Goal: Task Accomplishment & Management: Use online tool/utility

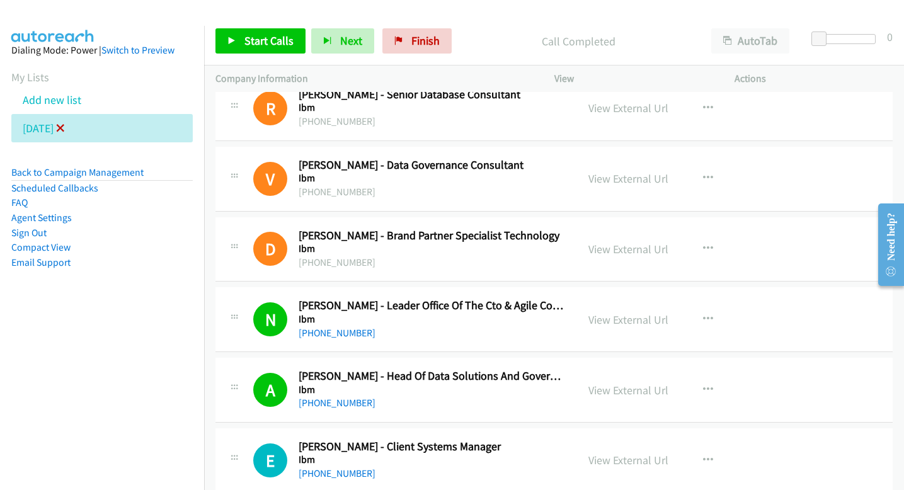
click at [65, 127] on icon at bounding box center [60, 129] width 9 height 9
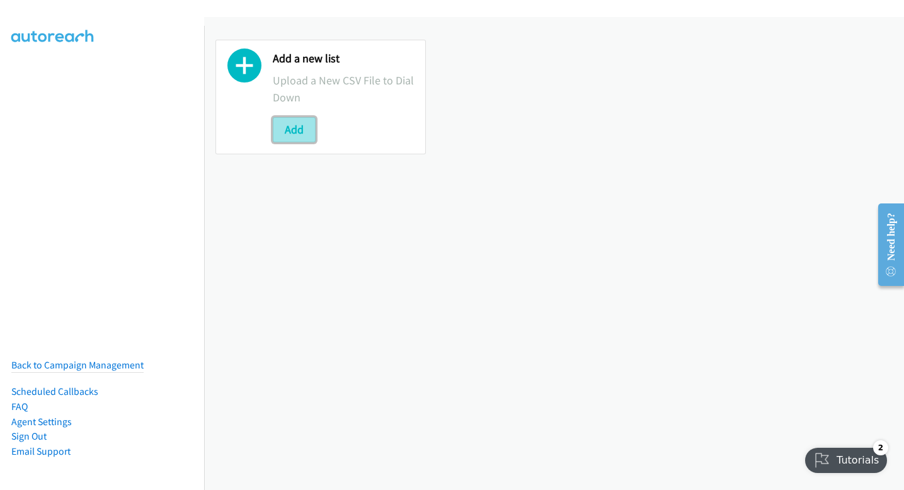
click at [301, 132] on button "Add" at bounding box center [294, 129] width 43 height 25
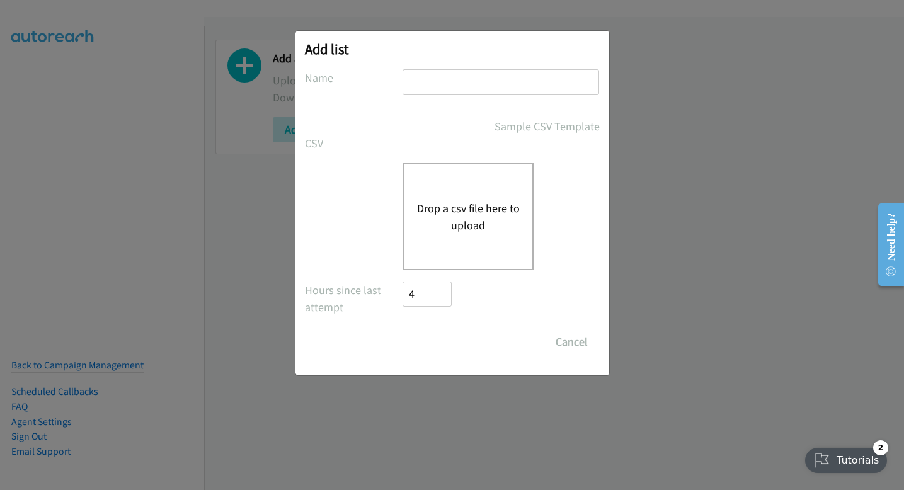
click at [435, 214] on button "Drop a csv file here to upload" at bounding box center [467, 217] width 103 height 34
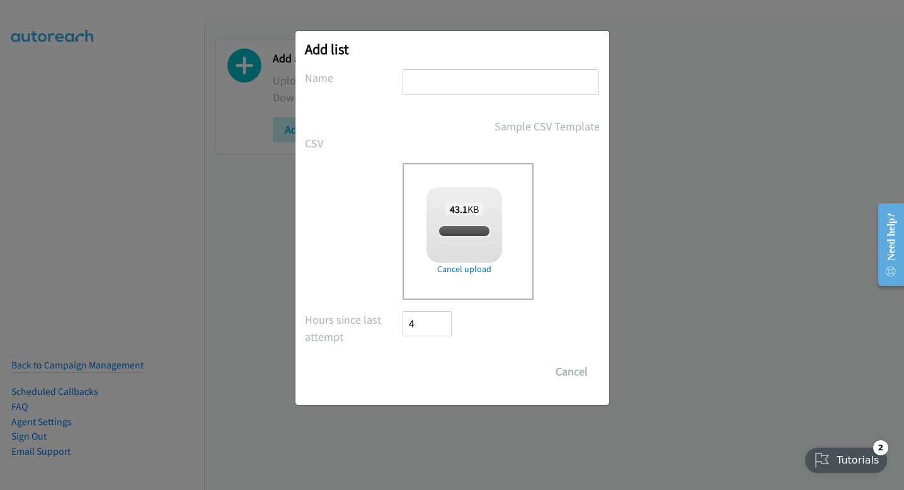
checkbox input "true"
click at [530, 88] on input "text" at bounding box center [501, 82] width 197 height 26
type input "monday"
click at [430, 372] on input "Save List" at bounding box center [436, 371] width 66 height 25
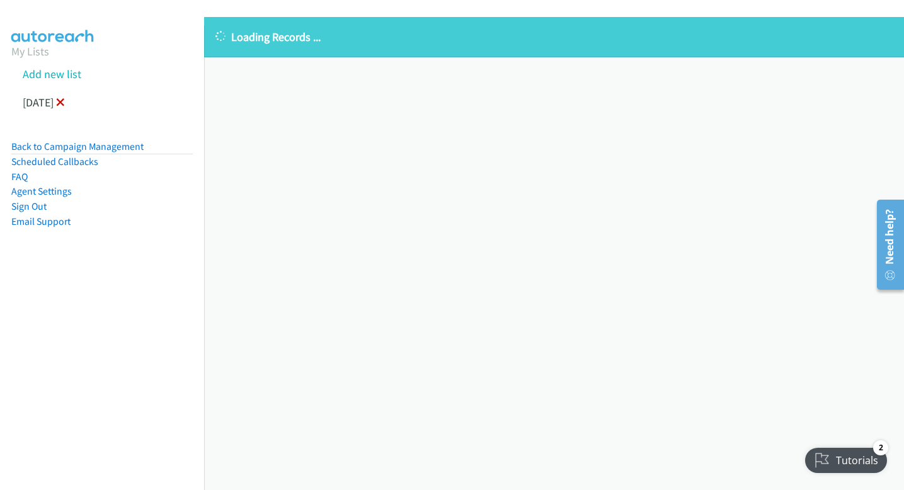
click at [65, 105] on icon at bounding box center [60, 103] width 9 height 9
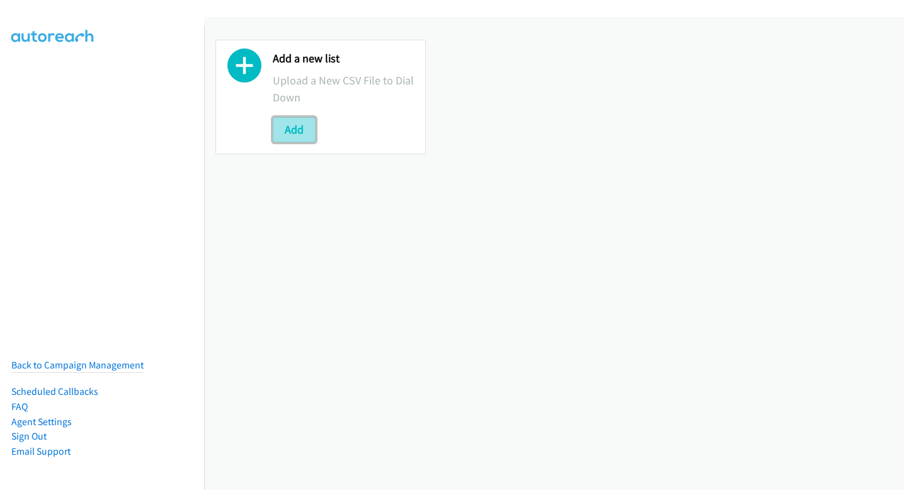
click at [285, 122] on button "Add" at bounding box center [294, 129] width 43 height 25
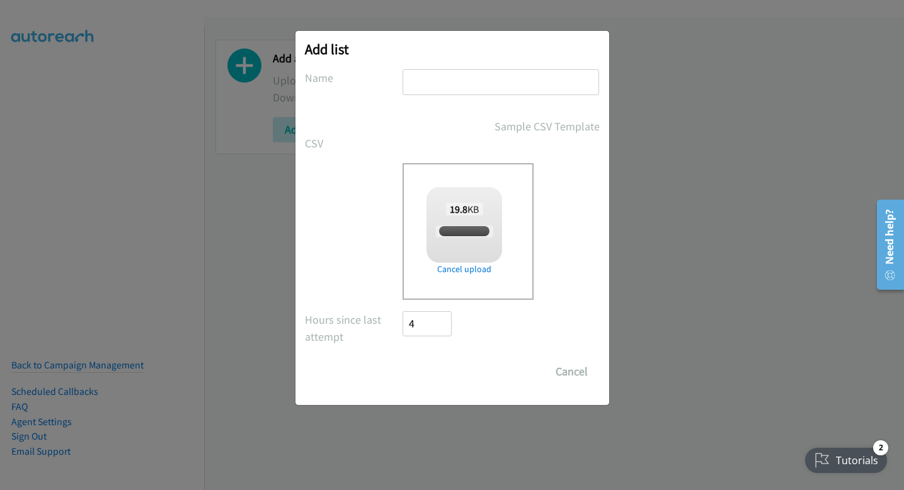
checkbox input "true"
click at [496, 80] on input "text" at bounding box center [501, 82] width 197 height 26
type input "monday"
click at [435, 369] on input "Save List" at bounding box center [436, 371] width 66 height 25
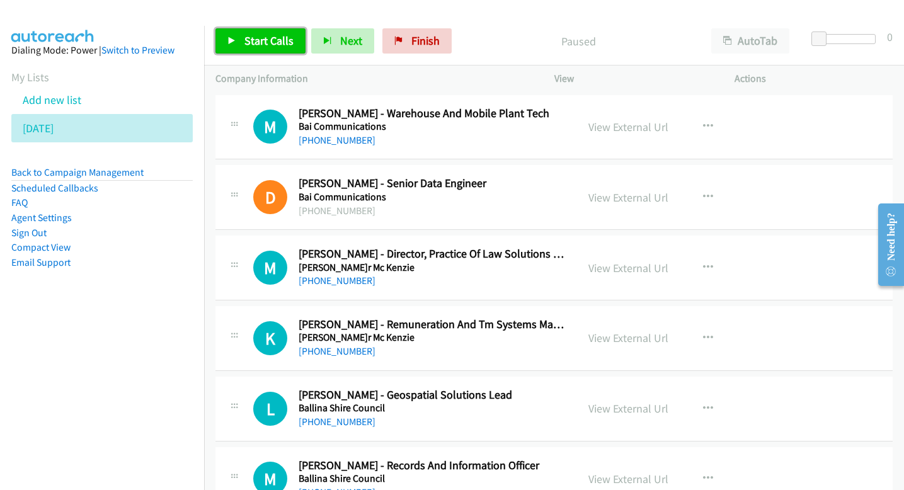
click at [277, 45] on span "Start Calls" at bounding box center [268, 40] width 49 height 14
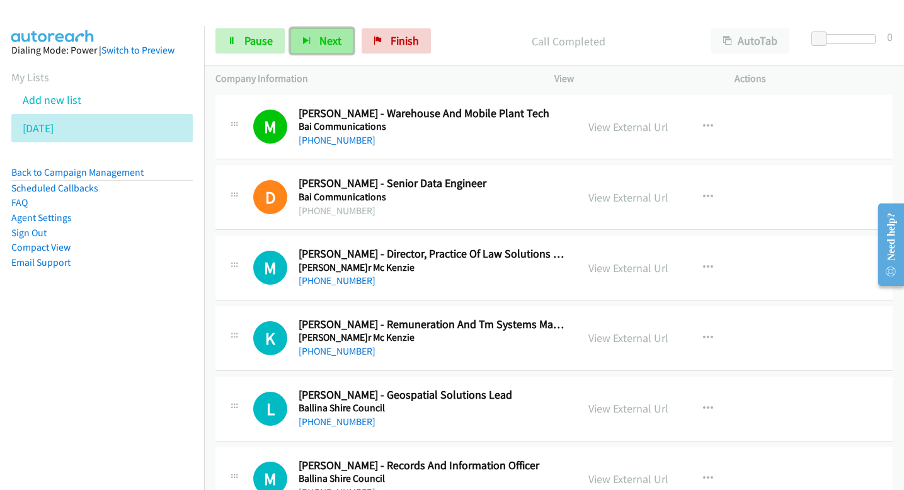
click at [326, 42] on span "Next" at bounding box center [330, 40] width 22 height 14
click at [319, 32] on button "Next" at bounding box center [321, 40] width 63 height 25
click at [335, 43] on span "Next" at bounding box center [330, 40] width 22 height 14
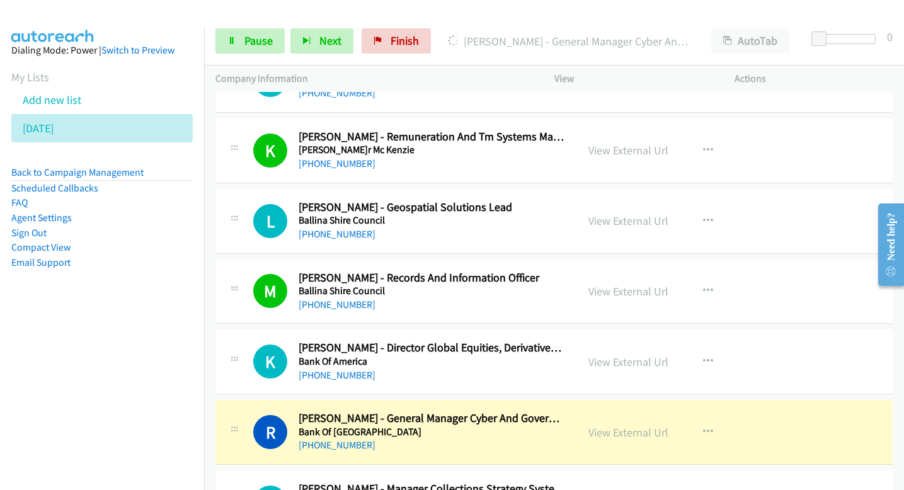
scroll to position [256, 0]
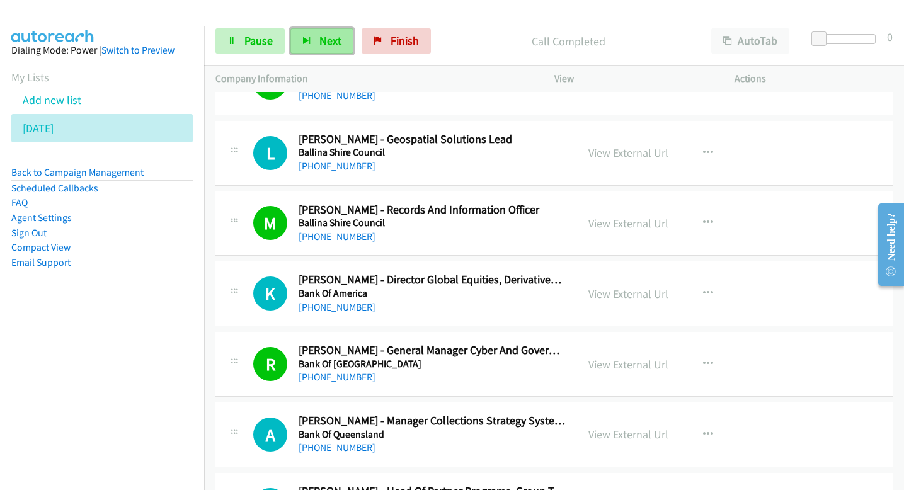
click at [320, 37] on span "Next" at bounding box center [330, 40] width 22 height 14
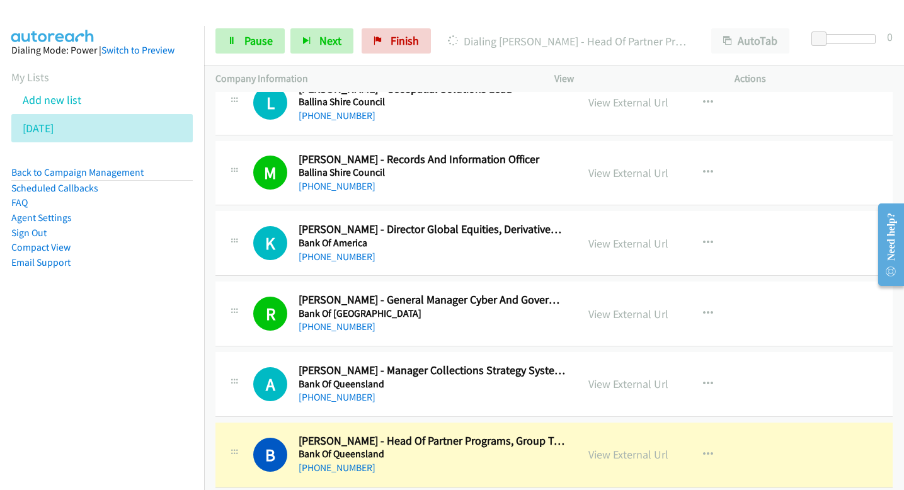
scroll to position [309, 0]
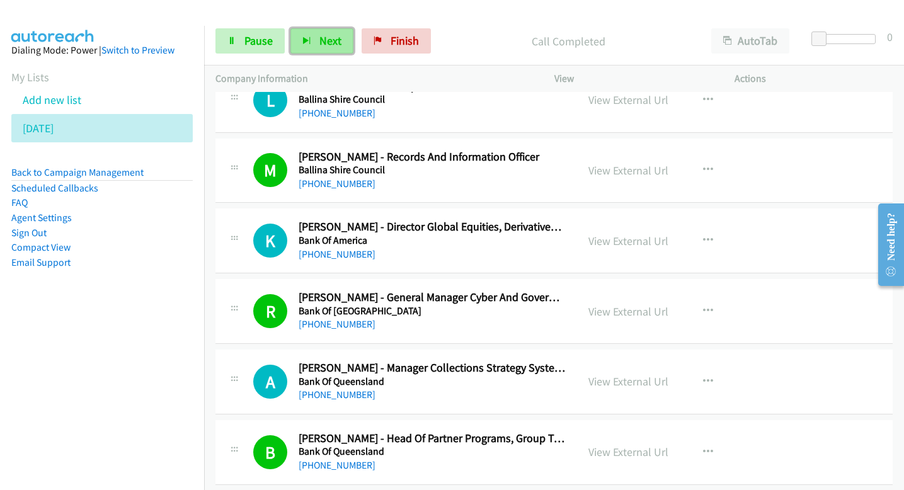
click at [328, 50] on button "Next" at bounding box center [321, 40] width 63 height 25
click at [310, 49] on button "Next" at bounding box center [321, 40] width 63 height 25
click at [324, 40] on span "Next" at bounding box center [330, 40] width 22 height 14
click at [330, 31] on button "Next" at bounding box center [321, 40] width 63 height 25
click at [329, 48] on button "Next" at bounding box center [321, 40] width 63 height 25
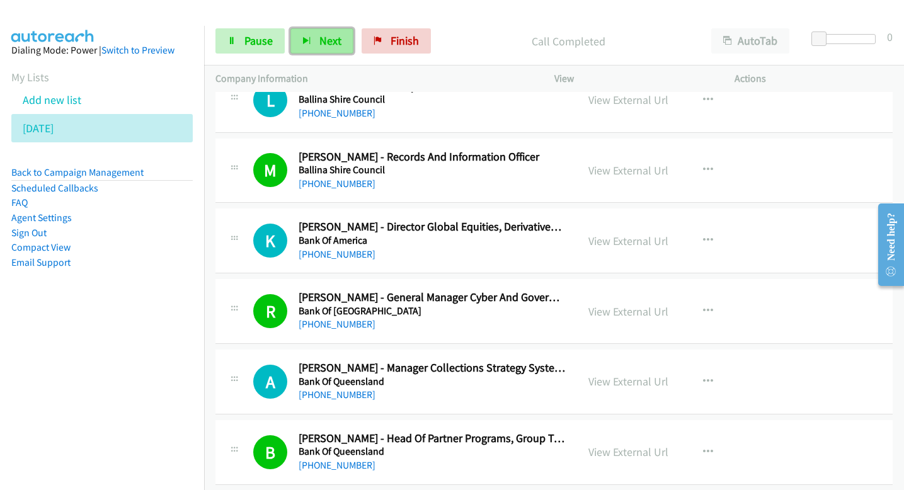
click at [336, 41] on span "Next" at bounding box center [330, 40] width 22 height 14
click at [322, 37] on span "Next" at bounding box center [330, 40] width 22 height 14
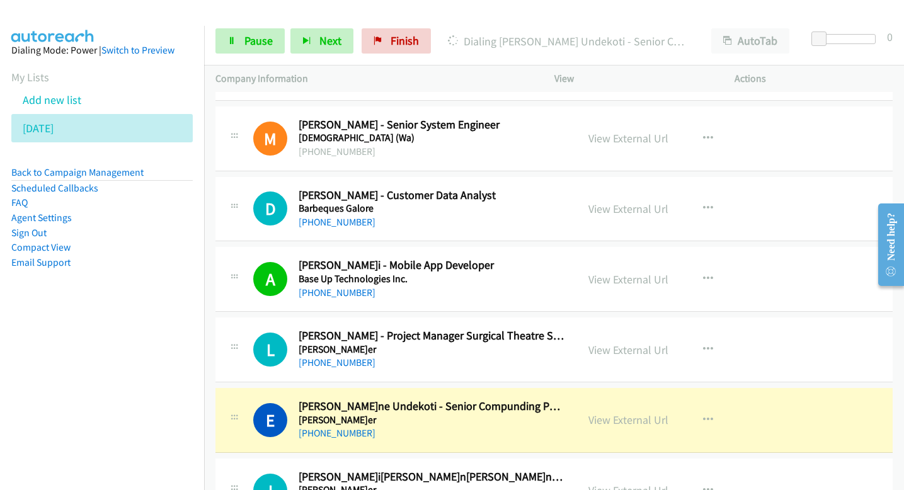
scroll to position [1399, 0]
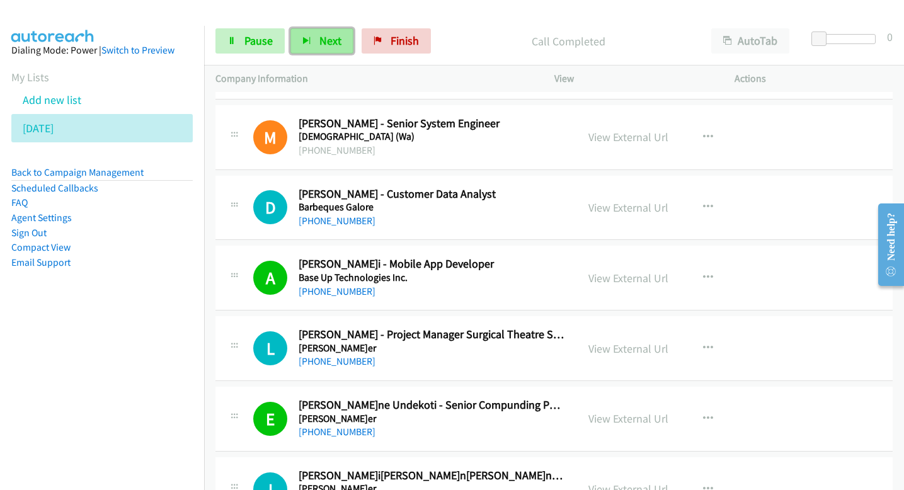
click at [328, 49] on button "Next" at bounding box center [321, 40] width 63 height 25
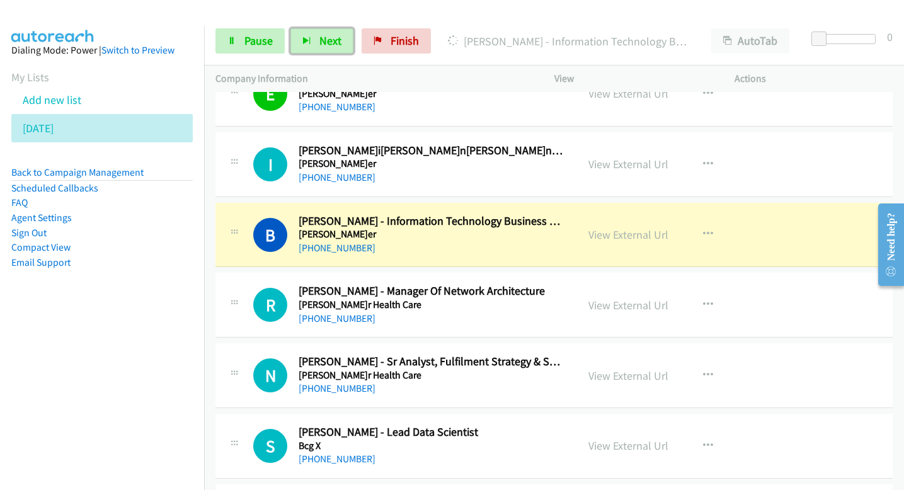
scroll to position [1715, 0]
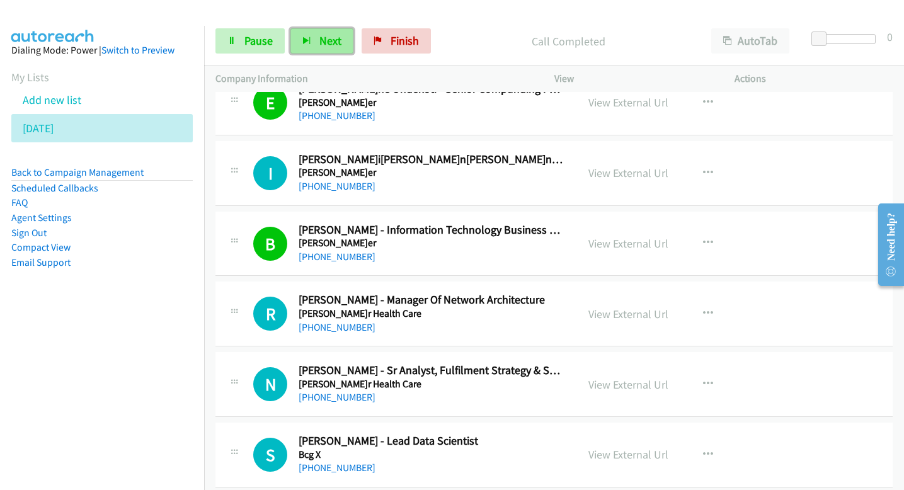
click at [329, 51] on button "Next" at bounding box center [321, 40] width 63 height 25
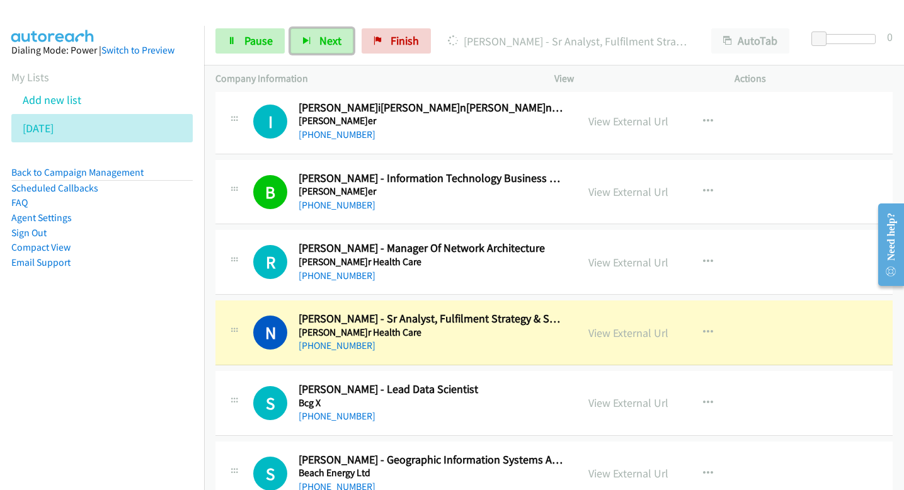
scroll to position [1785, 0]
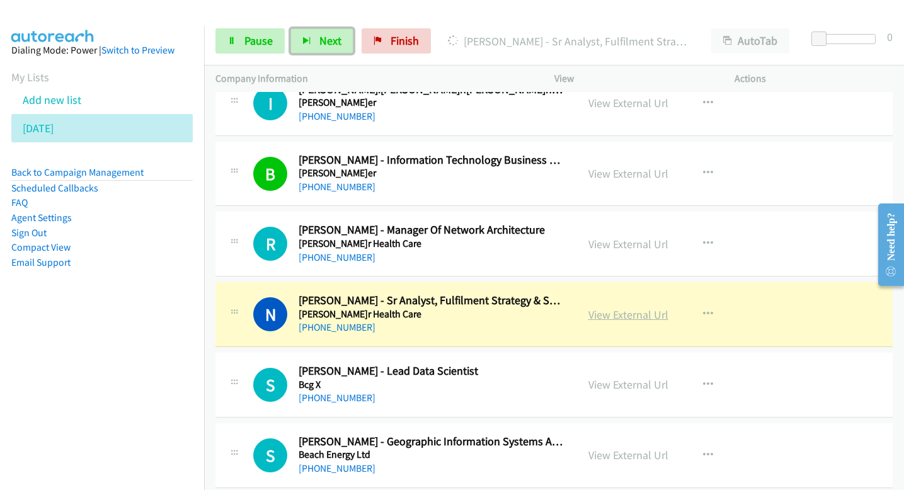
click at [621, 312] on link "View External Url" at bounding box center [628, 314] width 80 height 14
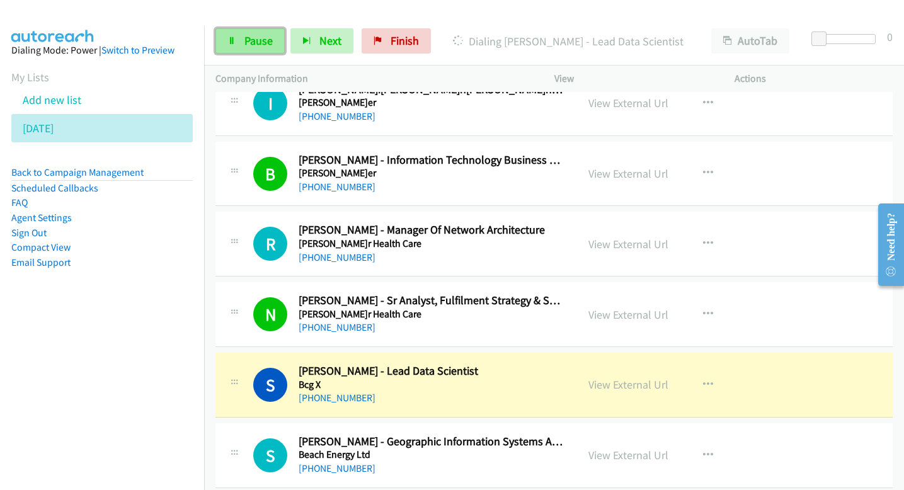
click at [275, 42] on link "Pause" at bounding box center [249, 40] width 69 height 25
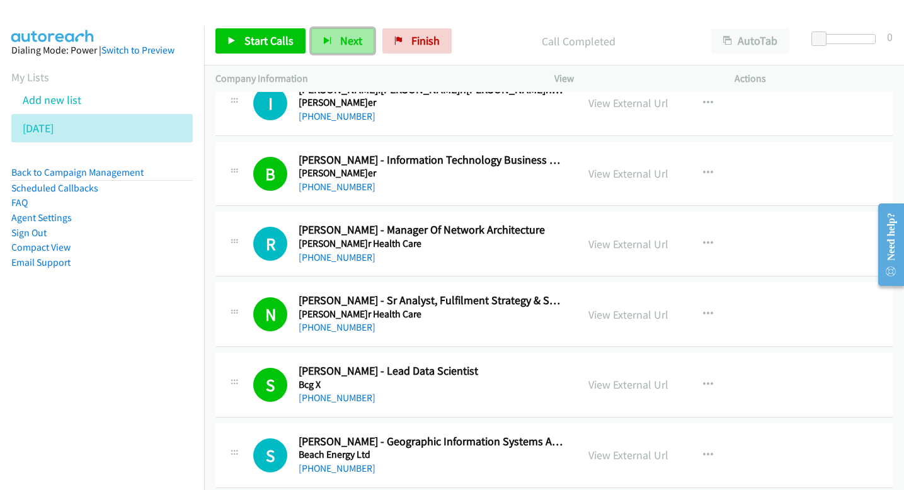
click at [349, 43] on span "Next" at bounding box center [351, 40] width 22 height 14
click at [341, 42] on span "Next" at bounding box center [351, 40] width 22 height 14
click at [367, 35] on button "Next" at bounding box center [342, 40] width 63 height 25
click at [343, 36] on span "Next" at bounding box center [351, 40] width 22 height 14
click at [352, 47] on span "Next" at bounding box center [351, 40] width 22 height 14
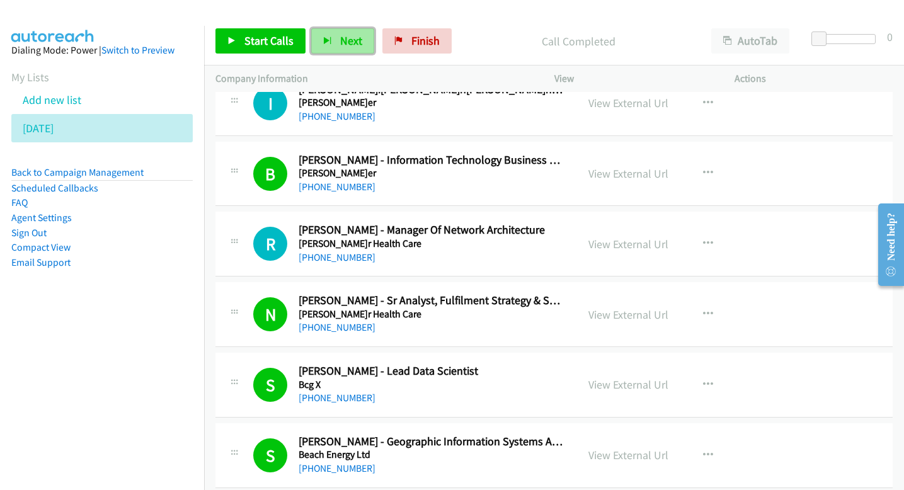
click at [352, 47] on span "Next" at bounding box center [351, 40] width 22 height 14
click at [355, 47] on span "Next" at bounding box center [351, 40] width 22 height 14
click at [346, 43] on span "Next" at bounding box center [351, 40] width 22 height 14
click at [348, 35] on span "Next" at bounding box center [351, 40] width 22 height 14
click at [356, 43] on span "Next" at bounding box center [351, 40] width 22 height 14
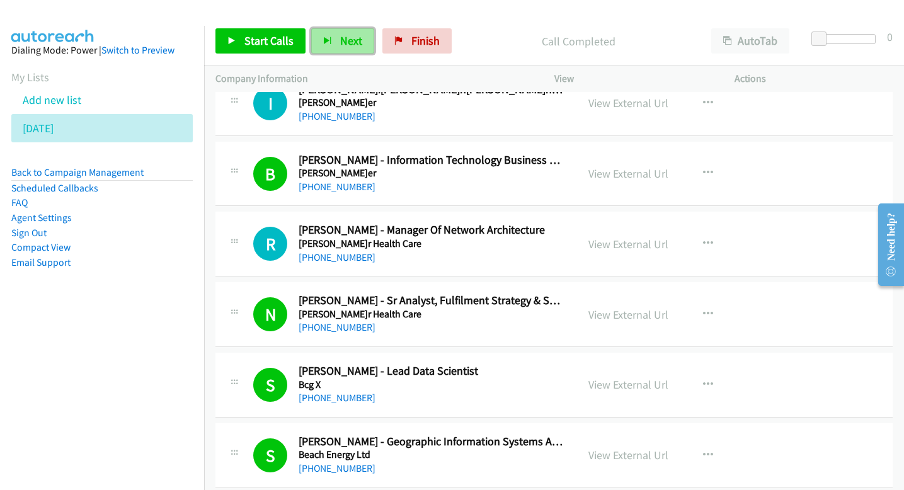
click at [347, 42] on span "Next" at bounding box center [351, 40] width 22 height 14
click at [348, 47] on span "Next" at bounding box center [351, 40] width 22 height 14
click at [350, 38] on span "Next" at bounding box center [351, 40] width 22 height 14
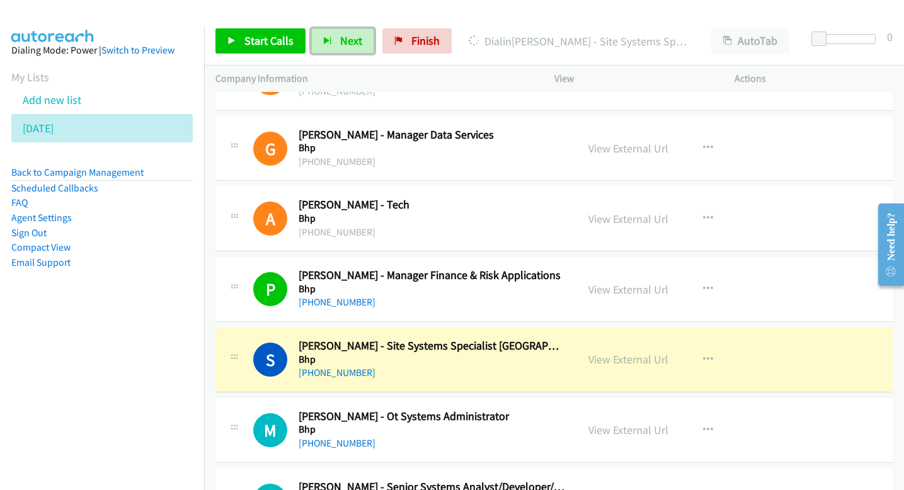
scroll to position [2946, 0]
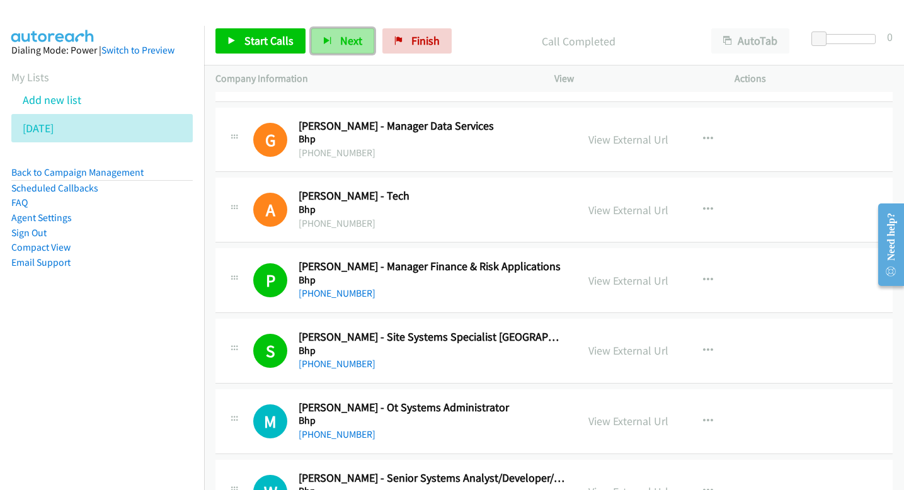
click at [333, 46] on button "Next" at bounding box center [342, 40] width 63 height 25
click at [351, 42] on span "Next" at bounding box center [351, 40] width 22 height 14
click at [342, 45] on span "Next" at bounding box center [351, 40] width 22 height 14
click at [340, 52] on button "Next" at bounding box center [342, 40] width 63 height 25
click at [357, 47] on span "Next" at bounding box center [351, 40] width 22 height 14
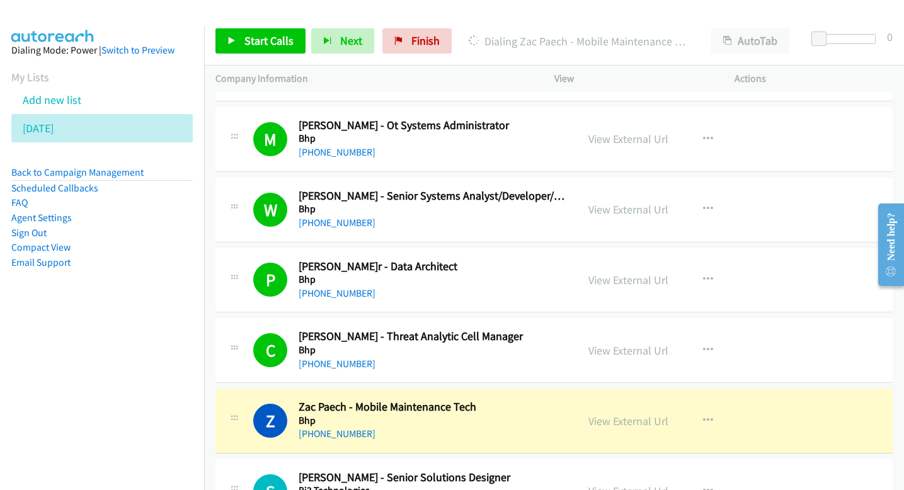
scroll to position [3226, 0]
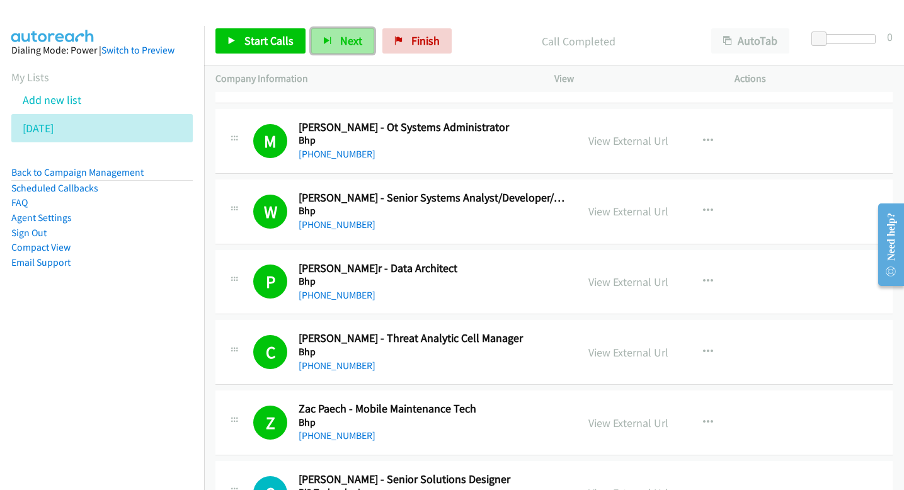
click at [347, 37] on span "Next" at bounding box center [351, 40] width 22 height 14
click at [357, 39] on span "Next" at bounding box center [351, 40] width 22 height 14
click at [352, 42] on span "Next" at bounding box center [351, 40] width 22 height 14
click at [347, 38] on span "Next" at bounding box center [351, 40] width 22 height 14
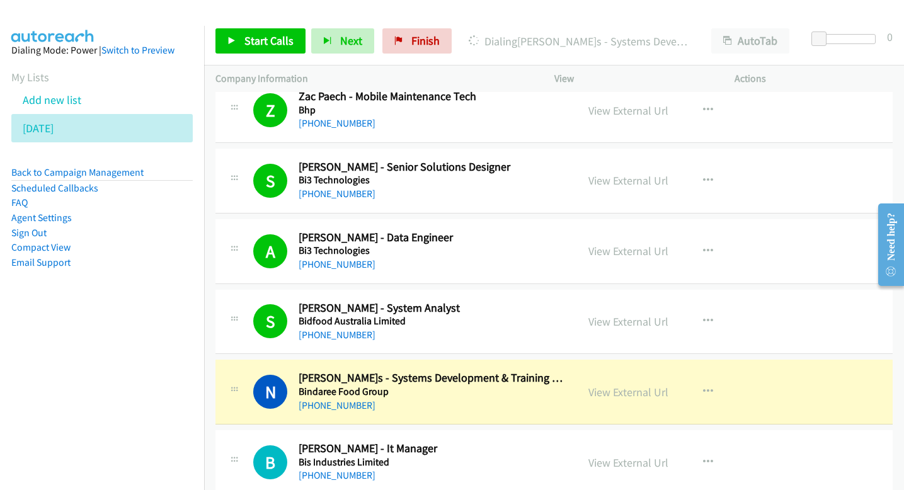
scroll to position [3532, 0]
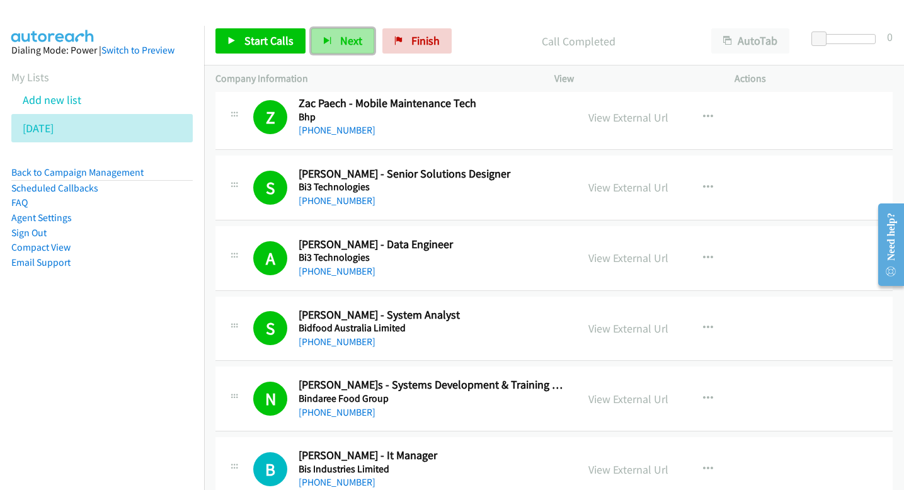
click at [358, 39] on span "Next" at bounding box center [351, 40] width 22 height 14
click at [344, 37] on span "Next" at bounding box center [351, 40] width 22 height 14
click at [350, 45] on span "Next" at bounding box center [351, 40] width 22 height 14
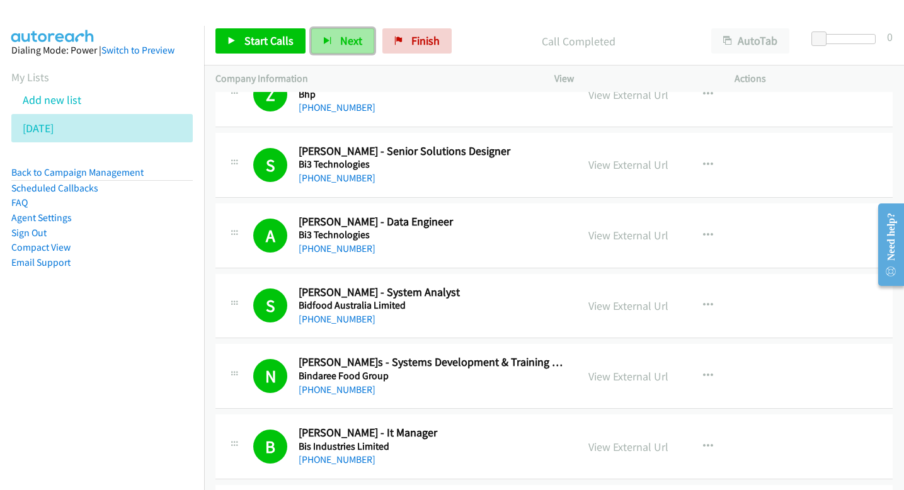
click at [347, 42] on span "Next" at bounding box center [351, 40] width 22 height 14
click at [357, 36] on span "Next" at bounding box center [351, 40] width 22 height 14
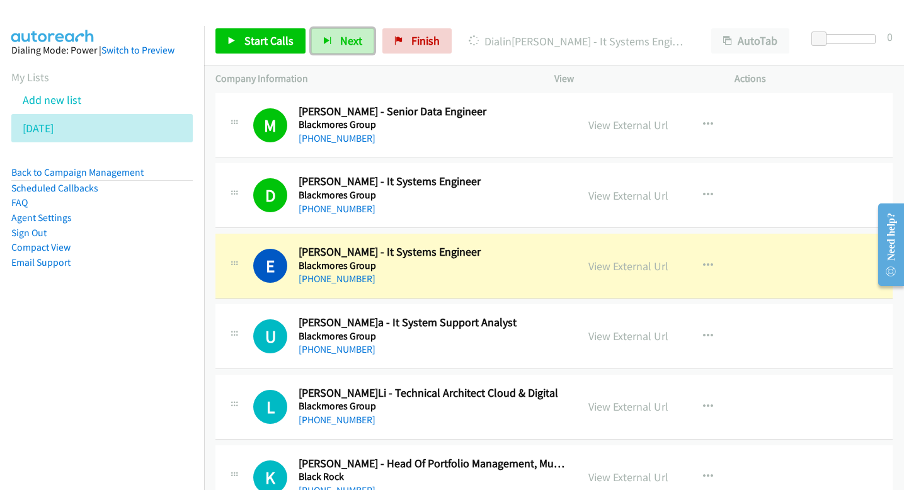
scroll to position [4093, 0]
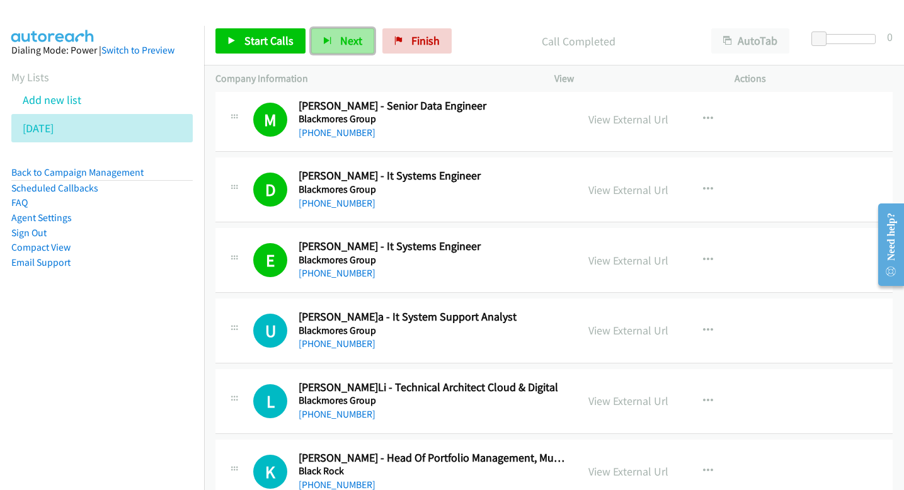
click at [348, 38] on span "Next" at bounding box center [351, 40] width 22 height 14
click at [356, 52] on button "Next" at bounding box center [342, 40] width 63 height 25
click at [340, 42] on span "Next" at bounding box center [351, 40] width 22 height 14
click at [343, 42] on span "Next" at bounding box center [351, 40] width 22 height 14
click at [340, 34] on span "Next" at bounding box center [351, 40] width 22 height 14
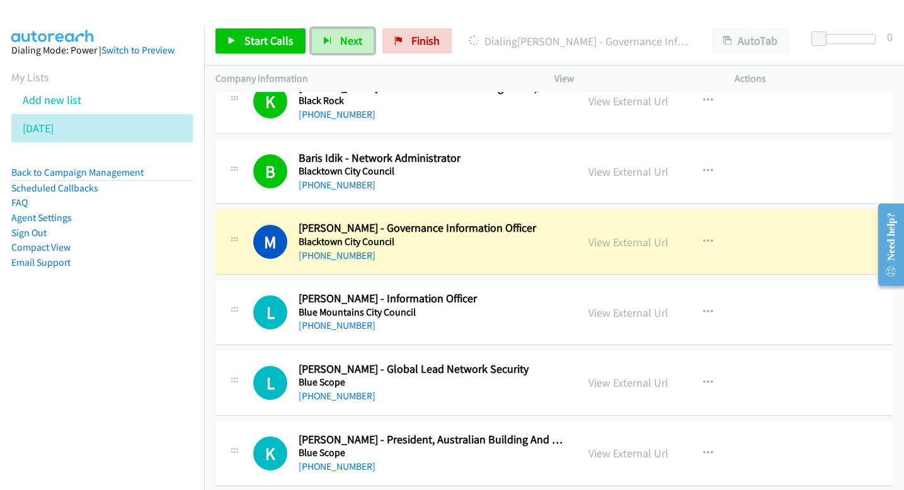
scroll to position [4462, 0]
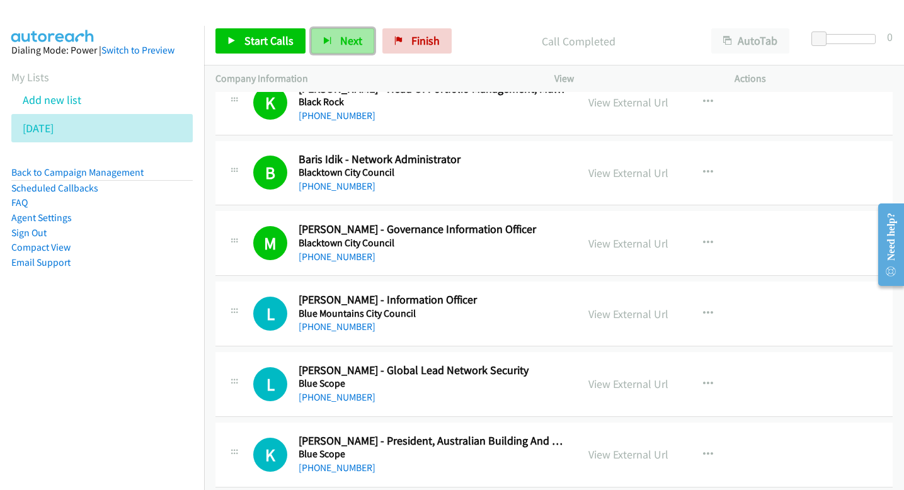
click at [361, 42] on button "Next" at bounding box center [342, 40] width 63 height 25
click at [336, 45] on button "Next" at bounding box center [342, 40] width 63 height 25
click at [348, 47] on span "Next" at bounding box center [351, 40] width 22 height 14
click at [340, 47] on span "Next" at bounding box center [351, 40] width 22 height 14
click at [325, 40] on icon "button" at bounding box center [327, 41] width 9 height 9
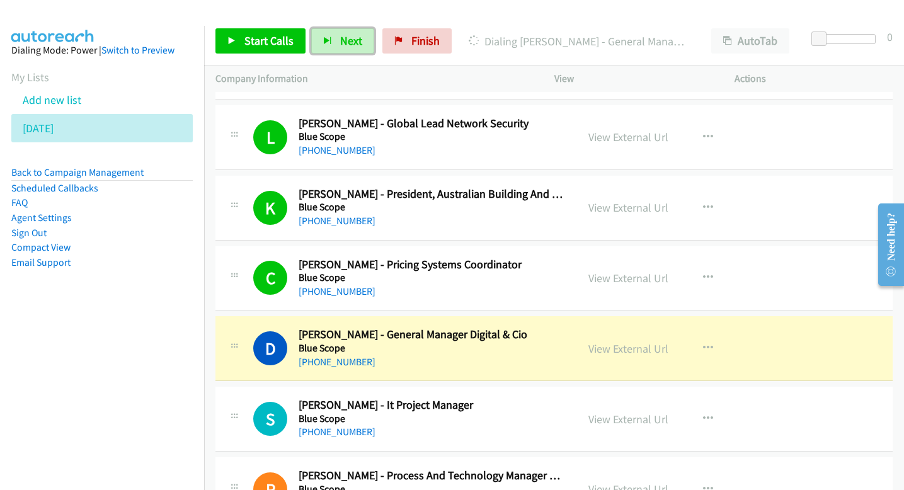
scroll to position [4766, 0]
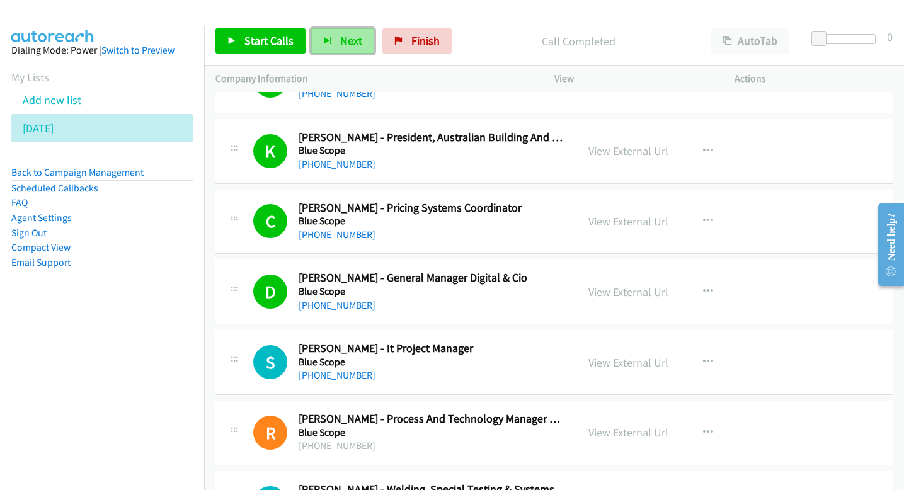
click at [318, 36] on button "Next" at bounding box center [342, 40] width 63 height 25
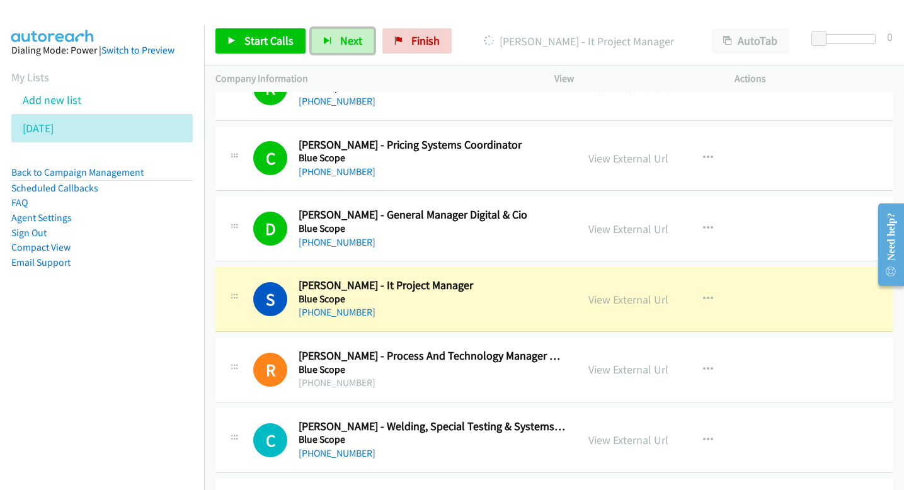
scroll to position [4830, 0]
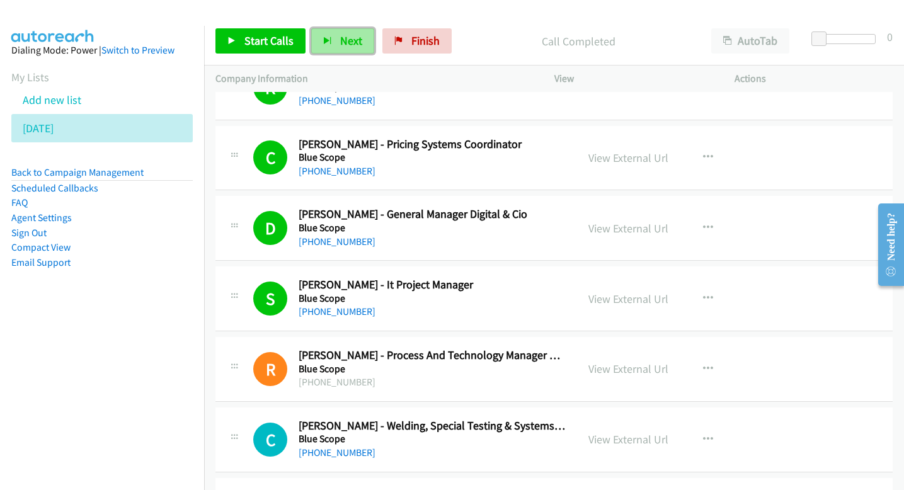
click at [340, 35] on span "Next" at bounding box center [351, 40] width 22 height 14
click at [345, 38] on span "Next" at bounding box center [351, 40] width 22 height 14
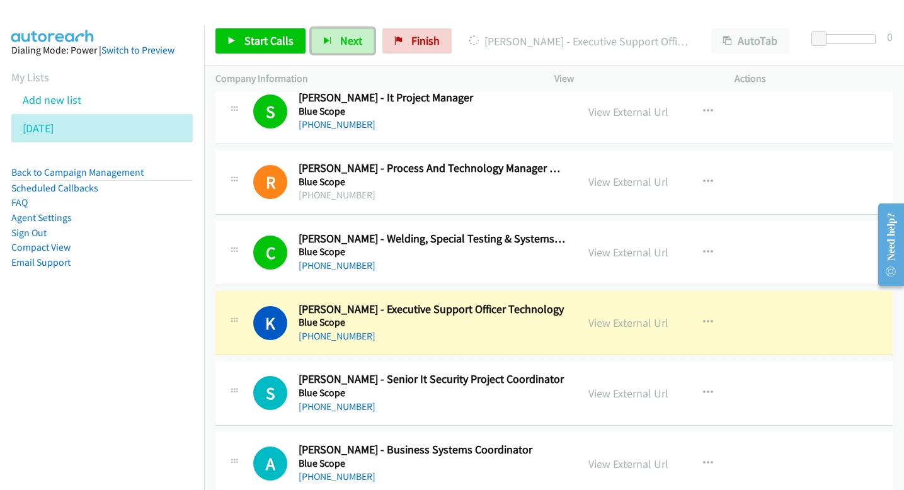
scroll to position [5041, 0]
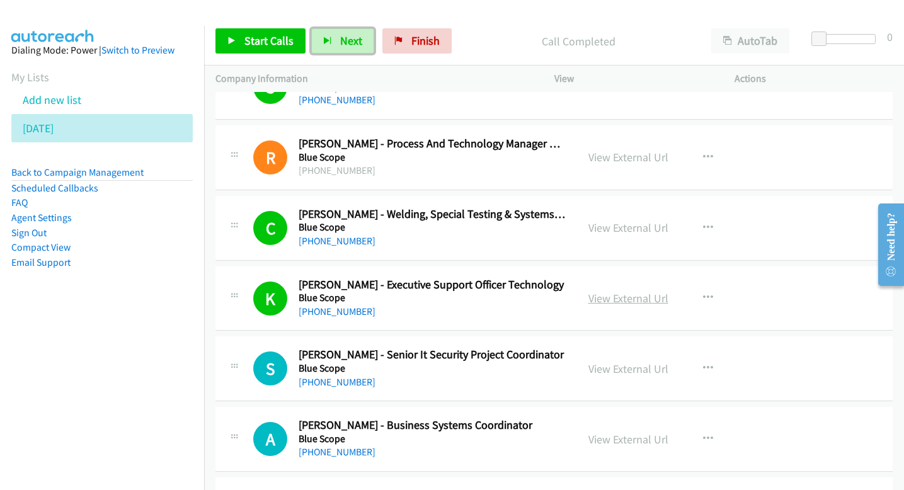
click at [617, 296] on link "View External Url" at bounding box center [628, 298] width 80 height 14
click at [333, 43] on button "Next" at bounding box center [342, 40] width 63 height 25
click at [345, 46] on span "Next" at bounding box center [351, 40] width 22 height 14
click at [341, 46] on span "Next" at bounding box center [351, 40] width 22 height 14
click at [343, 35] on span "Next" at bounding box center [351, 40] width 22 height 14
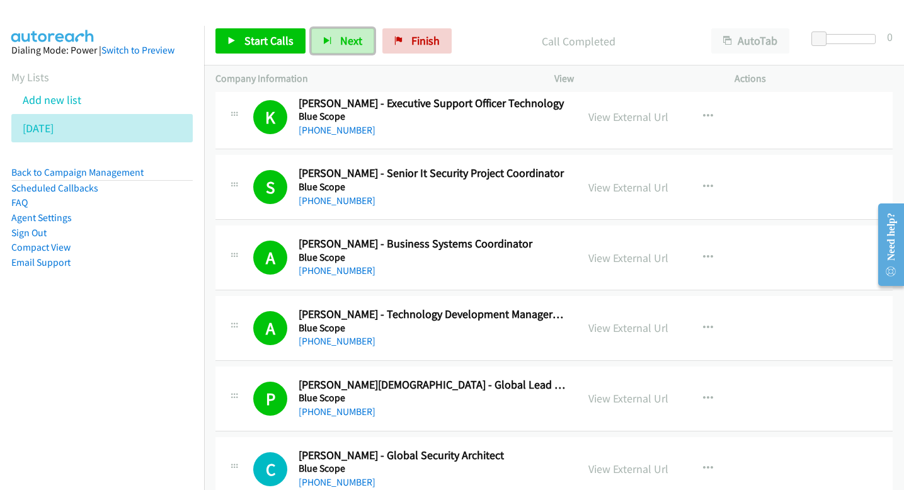
scroll to position [5224, 0]
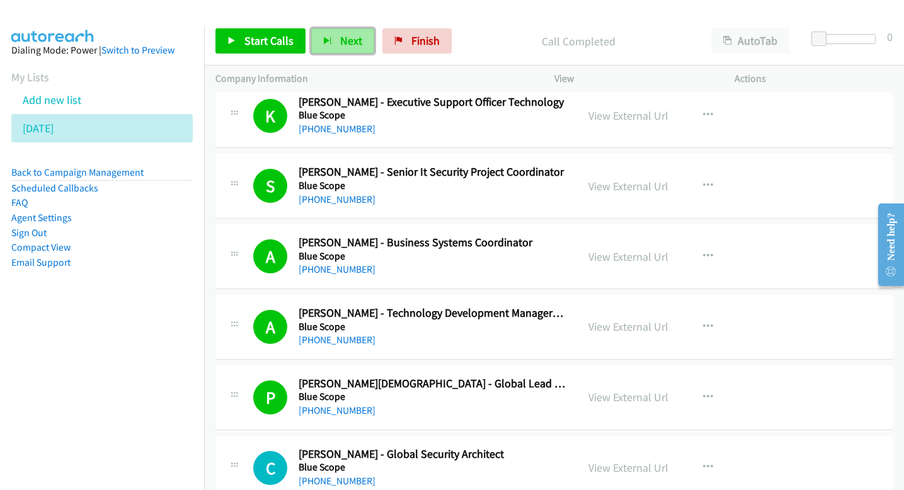
click at [350, 47] on span "Next" at bounding box center [351, 40] width 22 height 14
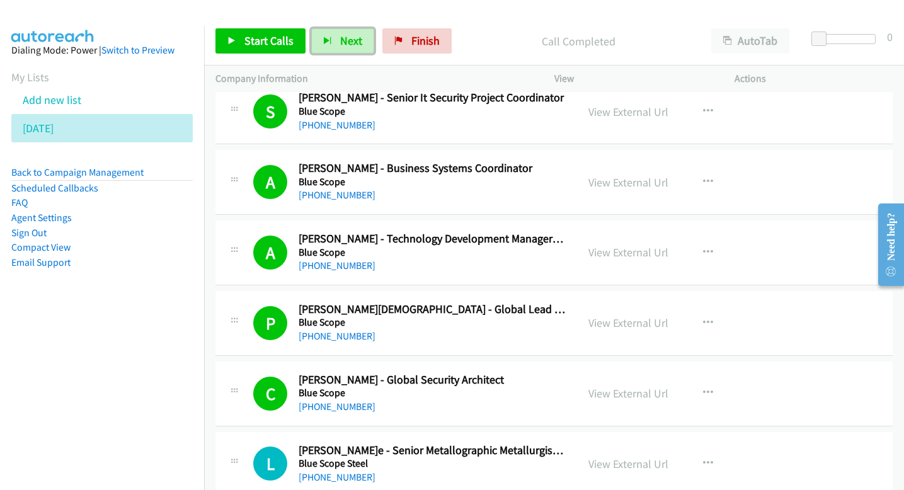
scroll to position [5329, 0]
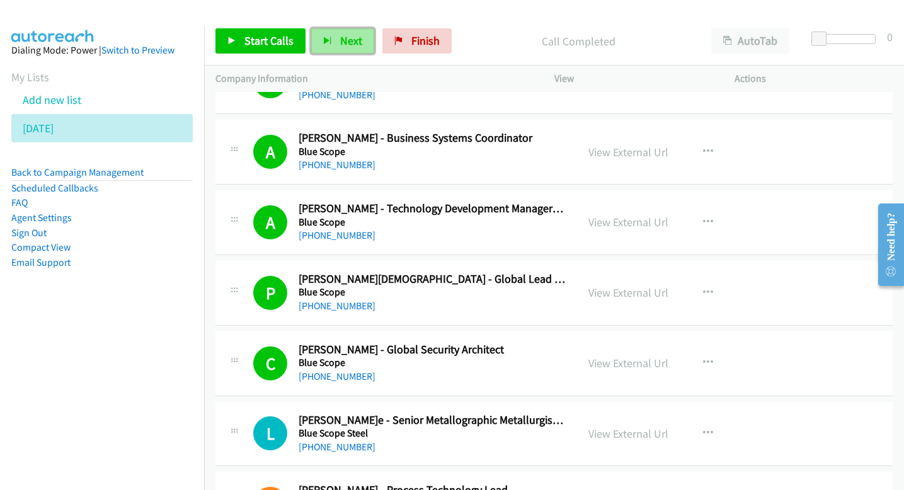
click at [352, 37] on span "Next" at bounding box center [351, 40] width 22 height 14
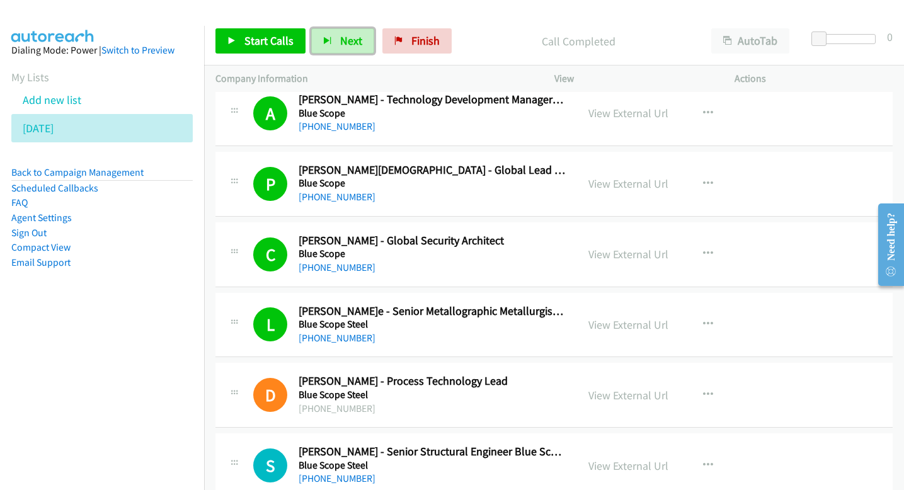
scroll to position [5449, 0]
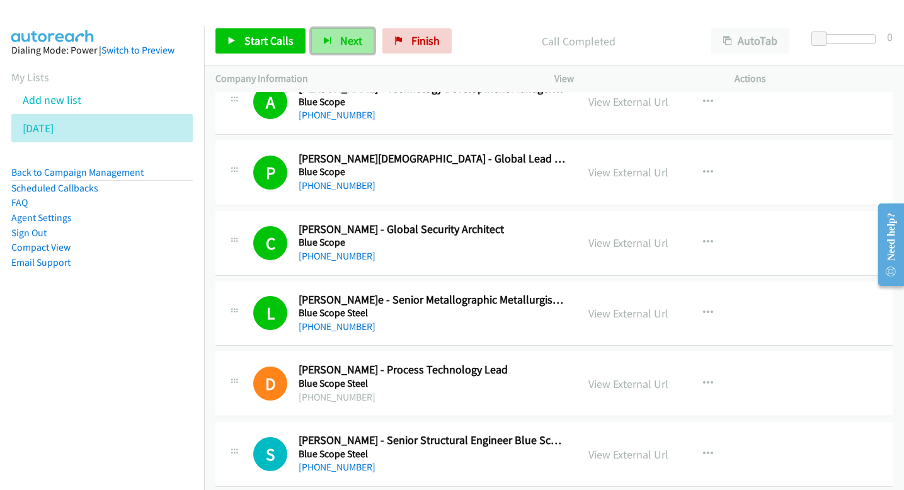
click at [357, 47] on span "Next" at bounding box center [351, 40] width 22 height 14
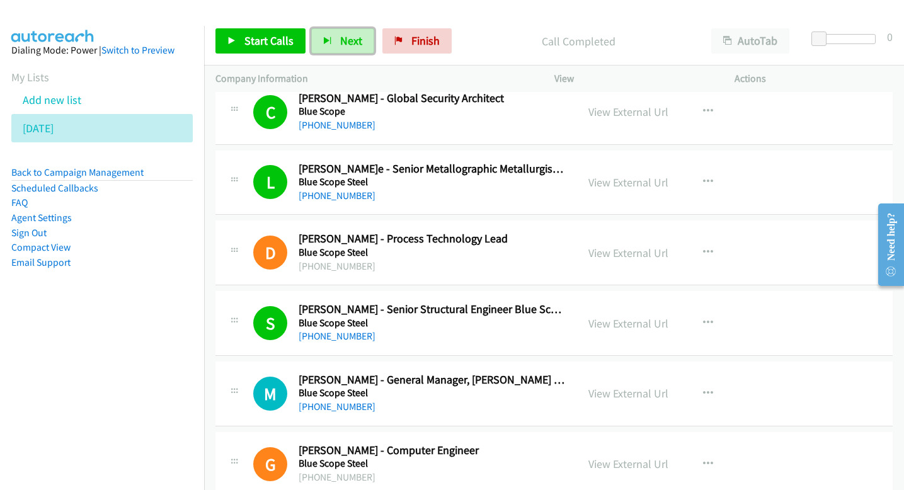
scroll to position [5581, 0]
click at [359, 45] on span "Next" at bounding box center [351, 40] width 22 height 14
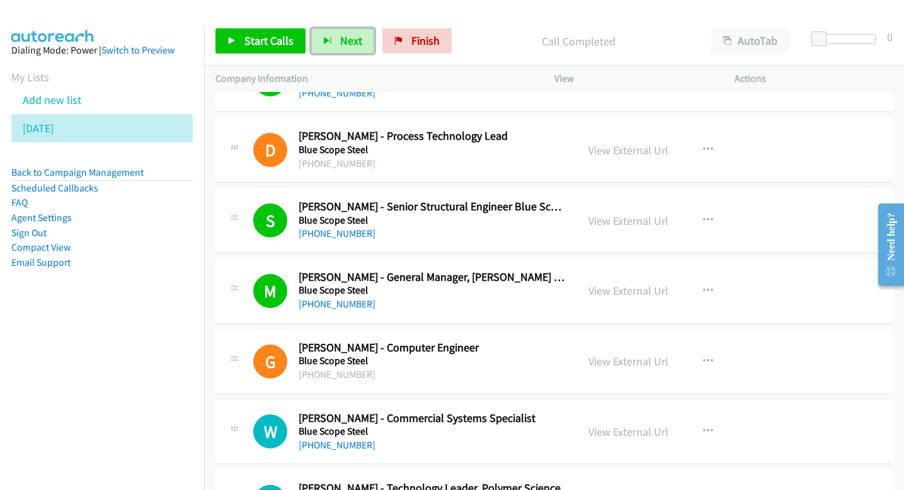
scroll to position [5735, 0]
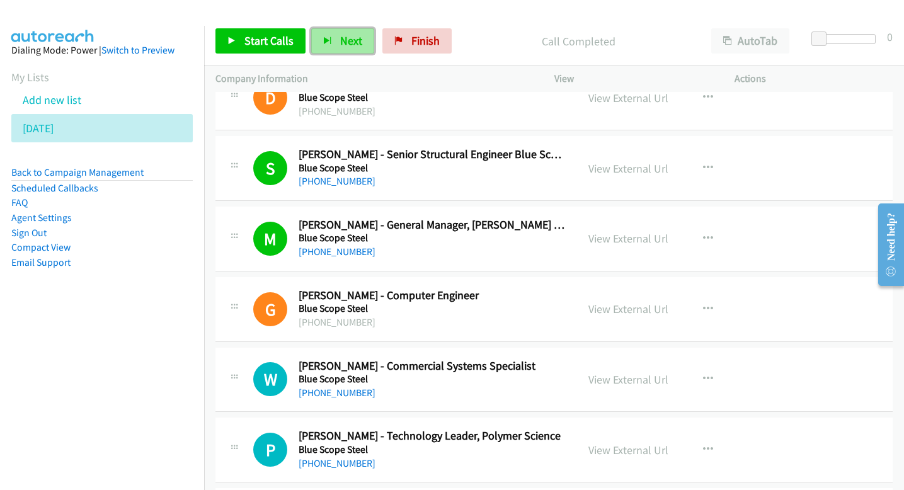
click at [358, 41] on span "Next" at bounding box center [351, 40] width 22 height 14
click at [344, 50] on button "Next" at bounding box center [342, 40] width 63 height 25
click at [355, 40] on span "Next" at bounding box center [351, 40] width 22 height 14
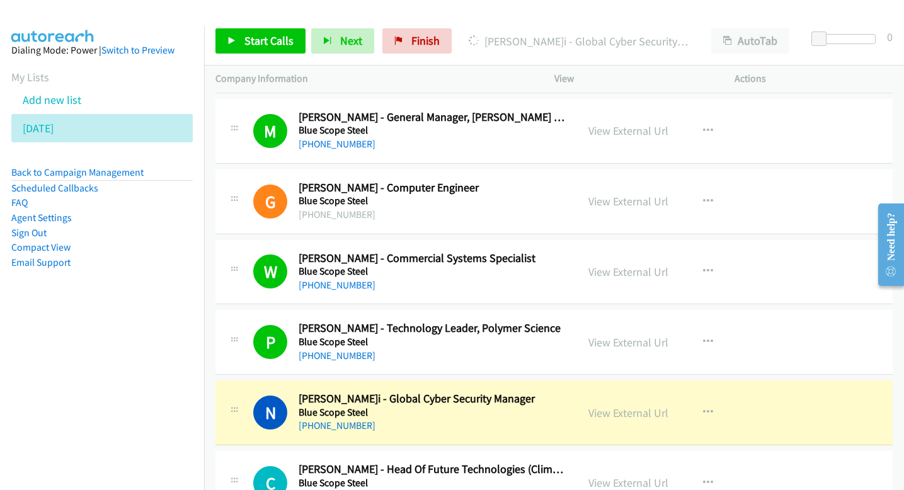
scroll to position [5842, 0]
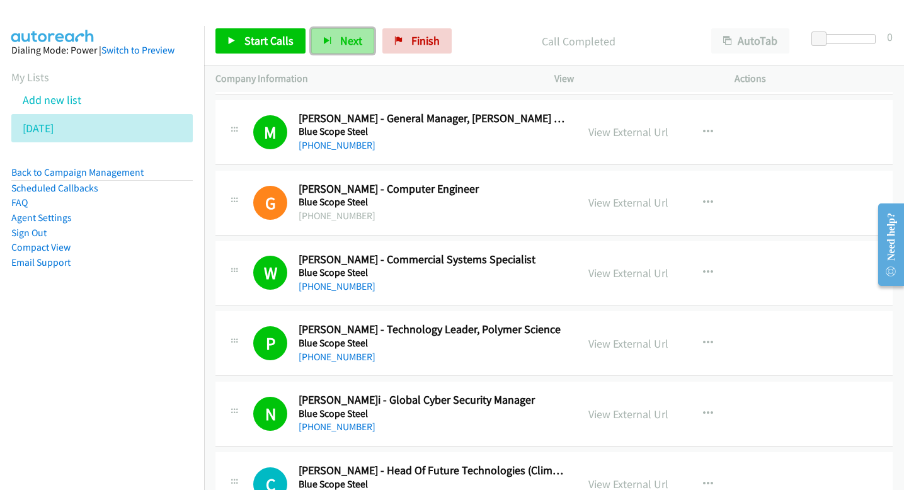
click at [343, 45] on span "Next" at bounding box center [351, 40] width 22 height 14
click at [347, 47] on span "Next" at bounding box center [351, 40] width 22 height 14
click at [332, 38] on button "Next" at bounding box center [342, 40] width 63 height 25
click at [321, 47] on button "Next" at bounding box center [342, 40] width 63 height 25
click at [325, 37] on icon "button" at bounding box center [327, 41] width 9 height 9
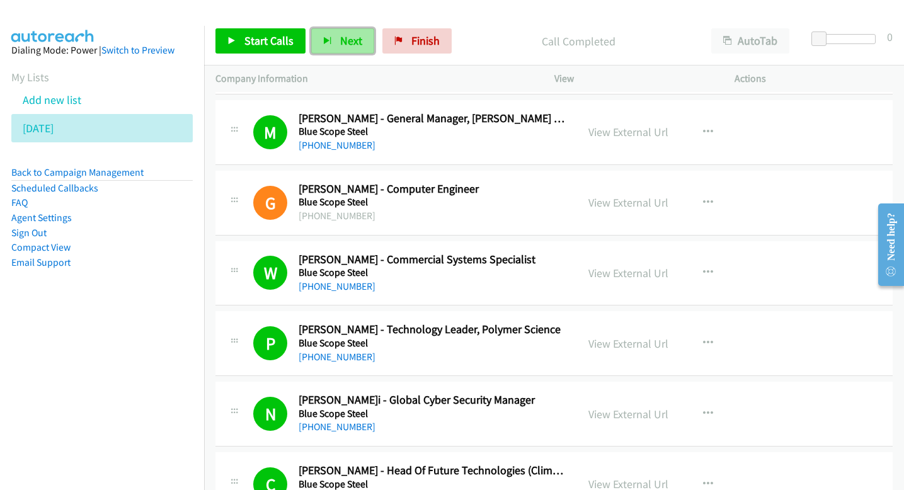
click at [355, 40] on span "Next" at bounding box center [351, 40] width 22 height 14
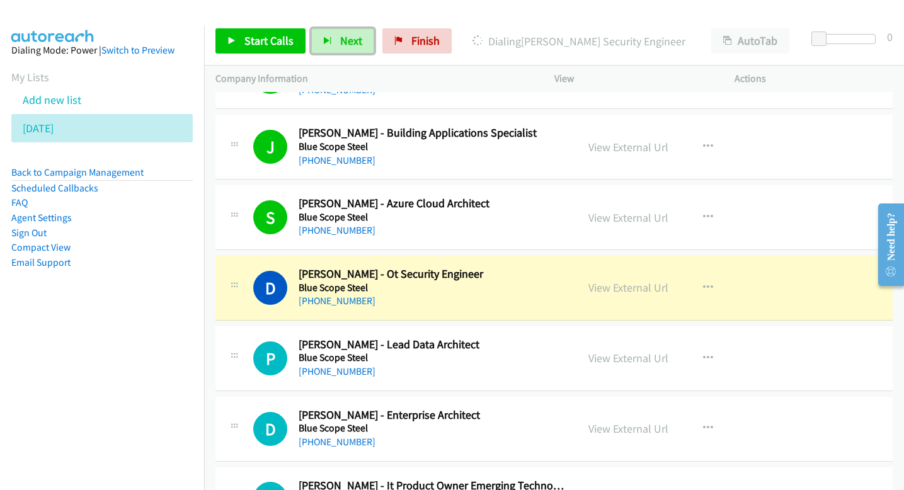
scroll to position [6400, 0]
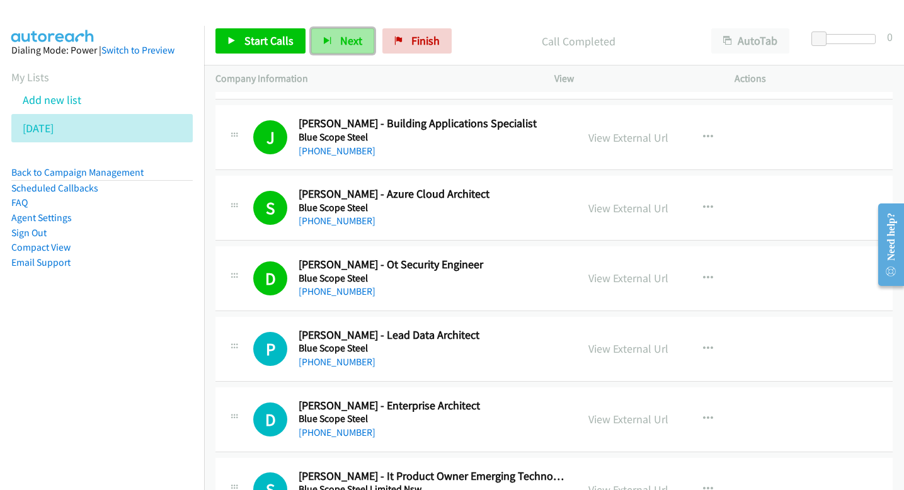
click at [321, 48] on button "Next" at bounding box center [342, 40] width 63 height 25
click at [346, 43] on span "Next" at bounding box center [351, 40] width 22 height 14
click at [328, 36] on button "Next" at bounding box center [342, 40] width 63 height 25
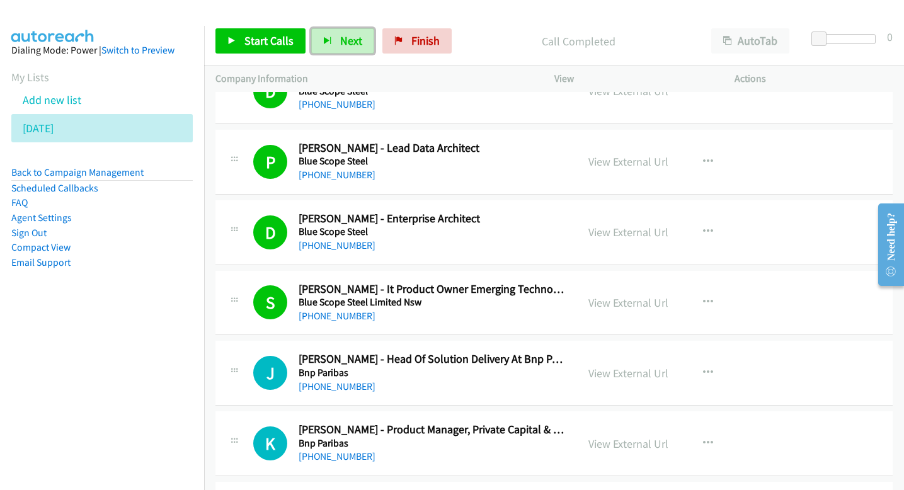
scroll to position [6603, 0]
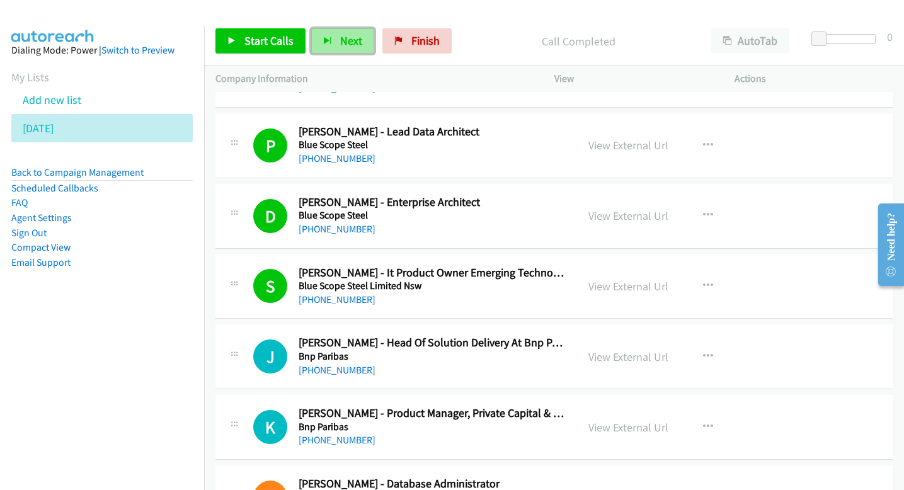
click at [366, 35] on button "Next" at bounding box center [342, 40] width 63 height 25
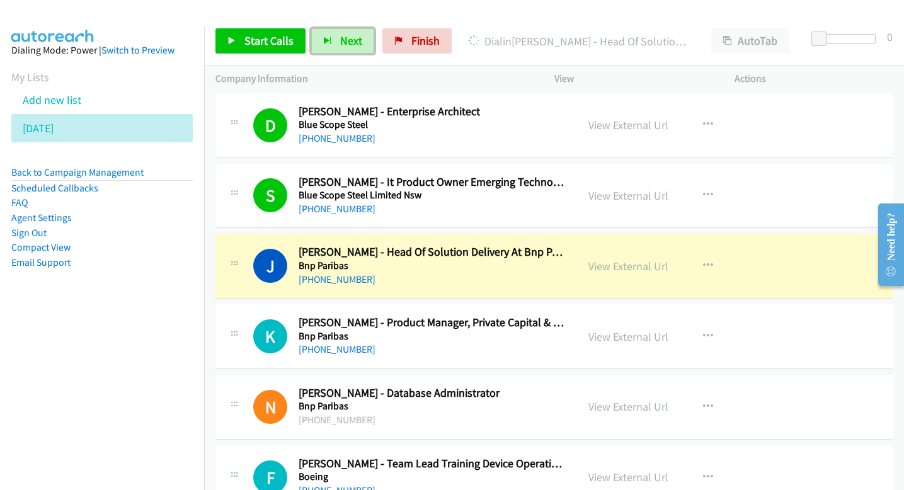
scroll to position [6697, 0]
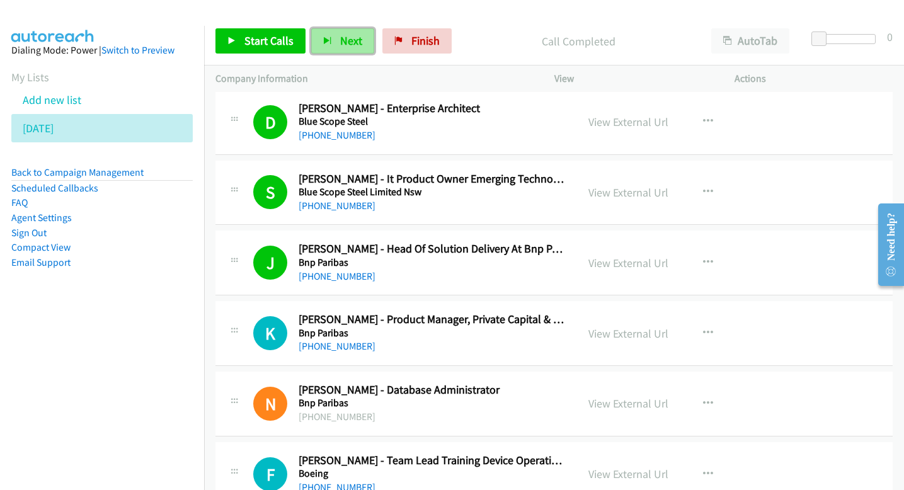
click at [330, 43] on button "Next" at bounding box center [342, 40] width 63 height 25
click at [323, 39] on icon "button" at bounding box center [327, 41] width 9 height 9
click at [327, 46] on button "Next" at bounding box center [342, 40] width 63 height 25
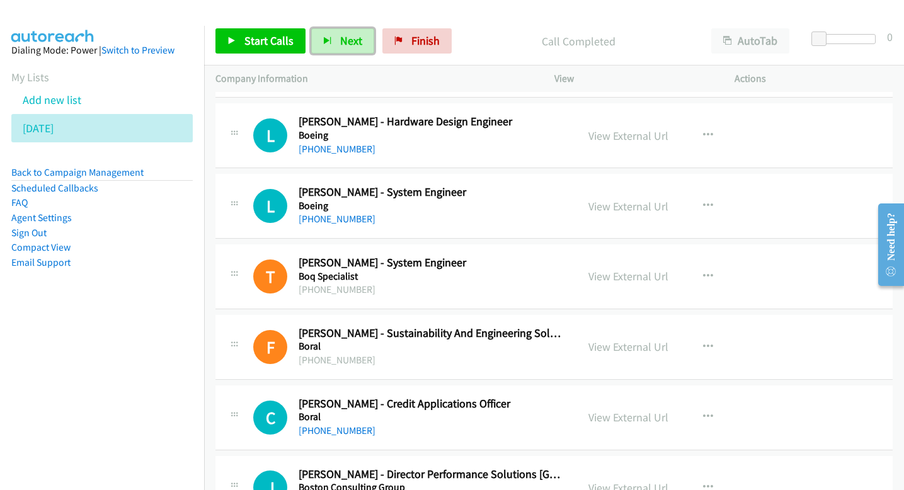
scroll to position [7540, 0]
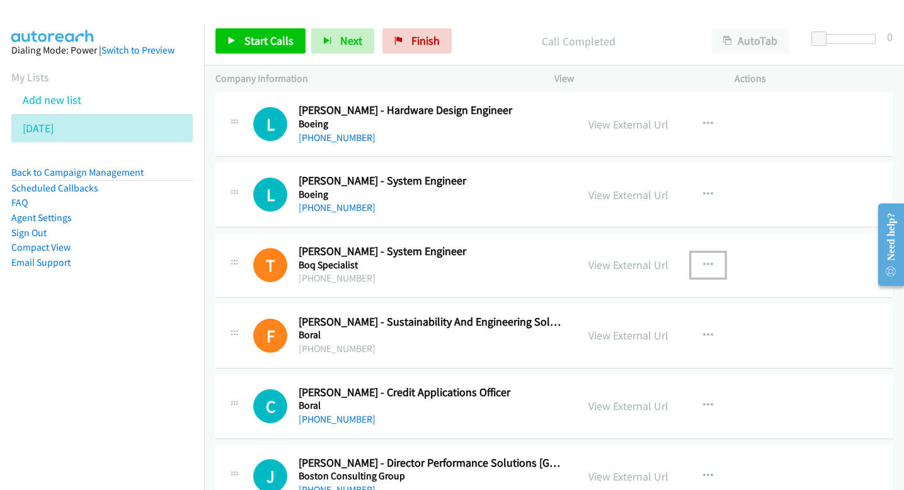
click at [714, 267] on button "button" at bounding box center [708, 265] width 34 height 25
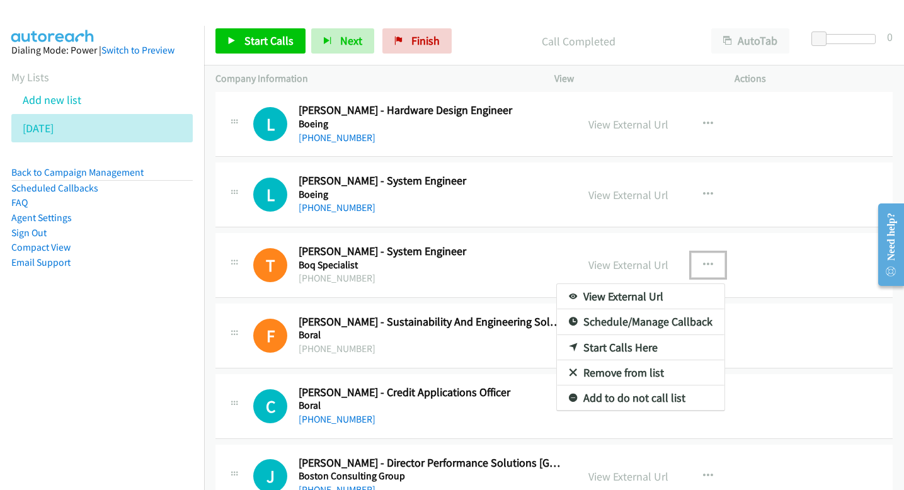
click at [515, 407] on div at bounding box center [452, 245] width 904 height 490
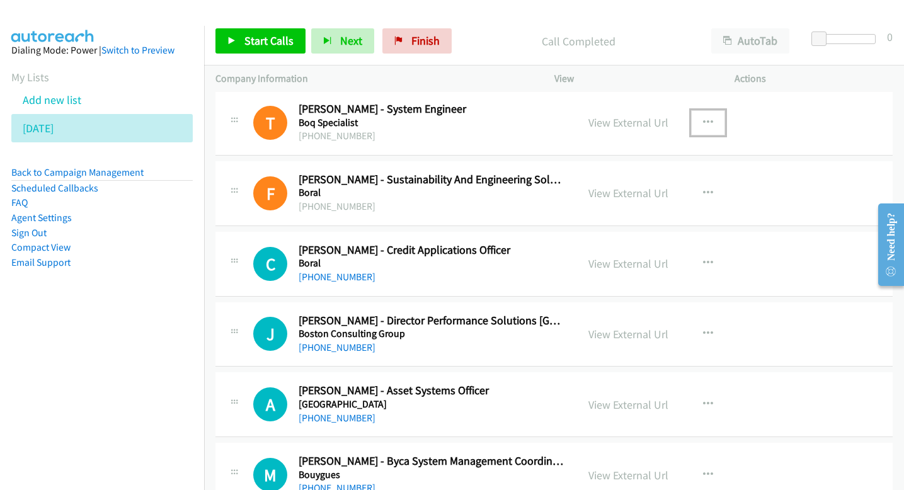
scroll to position [7703, 0]
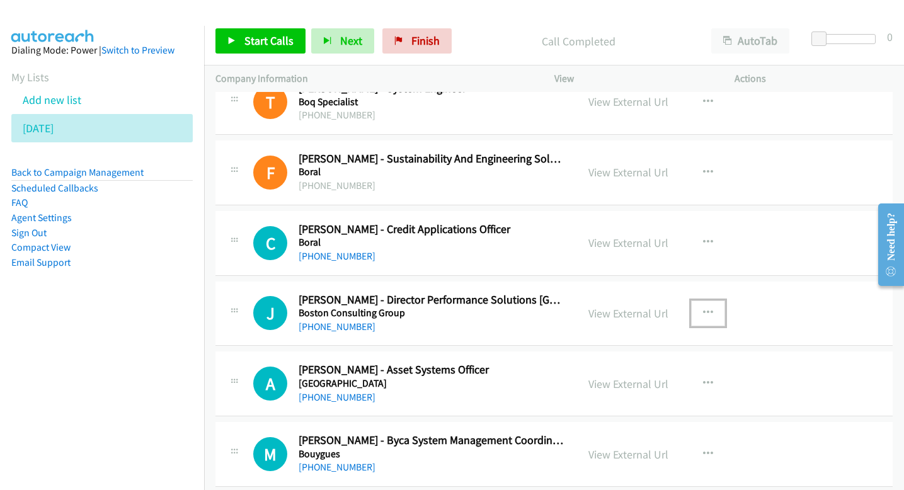
click at [705, 306] on button "button" at bounding box center [708, 313] width 34 height 25
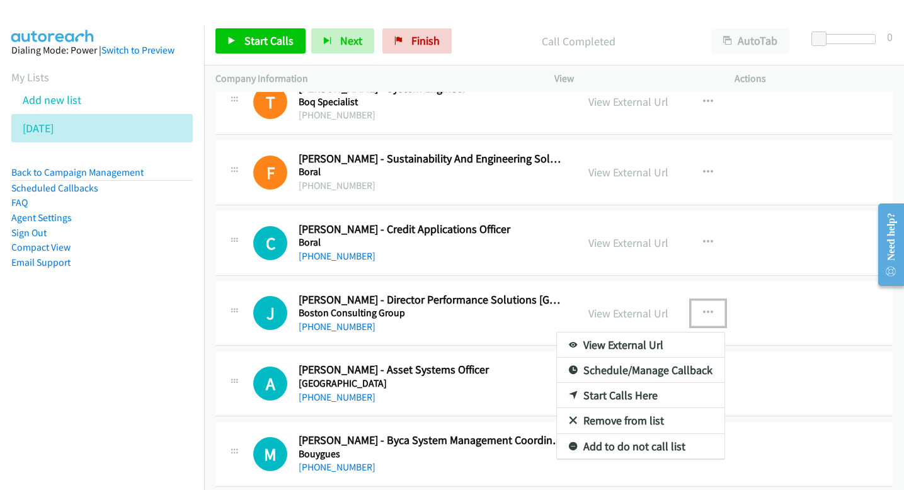
click at [614, 396] on link "Start Calls Here" at bounding box center [641, 395] width 168 height 25
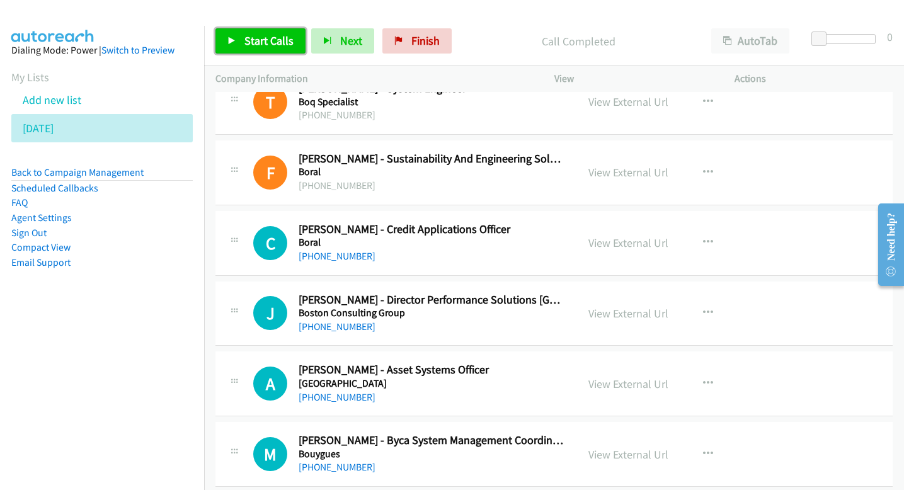
click at [282, 41] on span "Start Calls" at bounding box center [268, 40] width 49 height 14
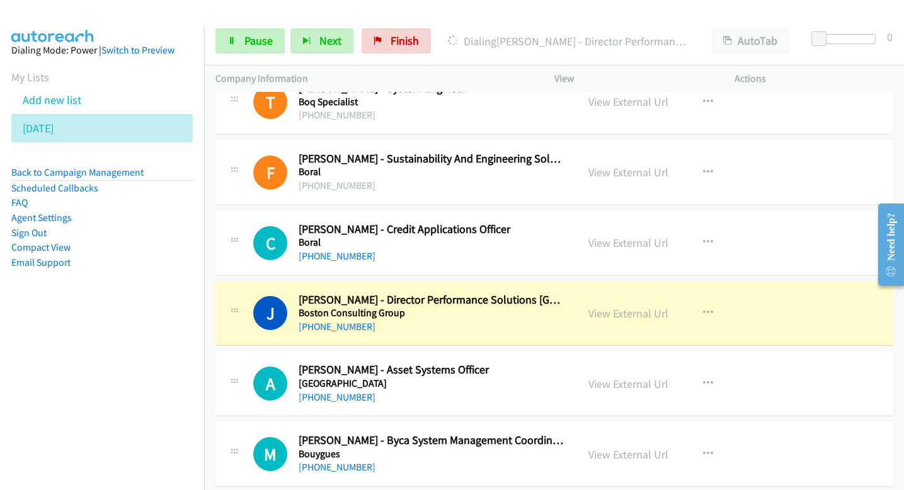
scroll to position [7725, 0]
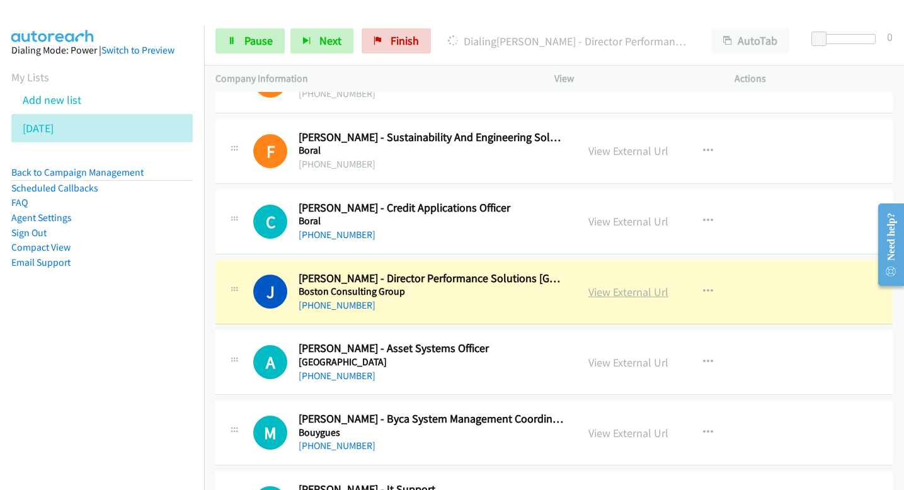
click at [592, 291] on link "View External Url" at bounding box center [628, 292] width 80 height 14
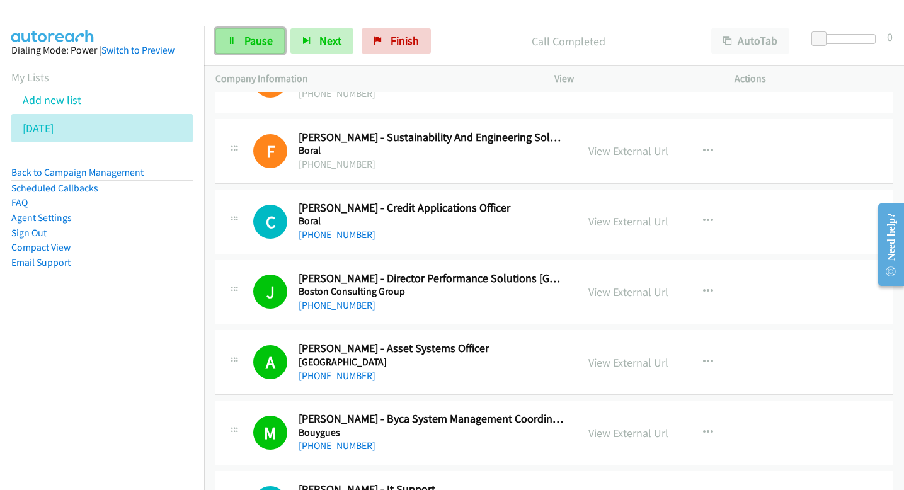
click at [279, 38] on link "Pause" at bounding box center [249, 40] width 69 height 25
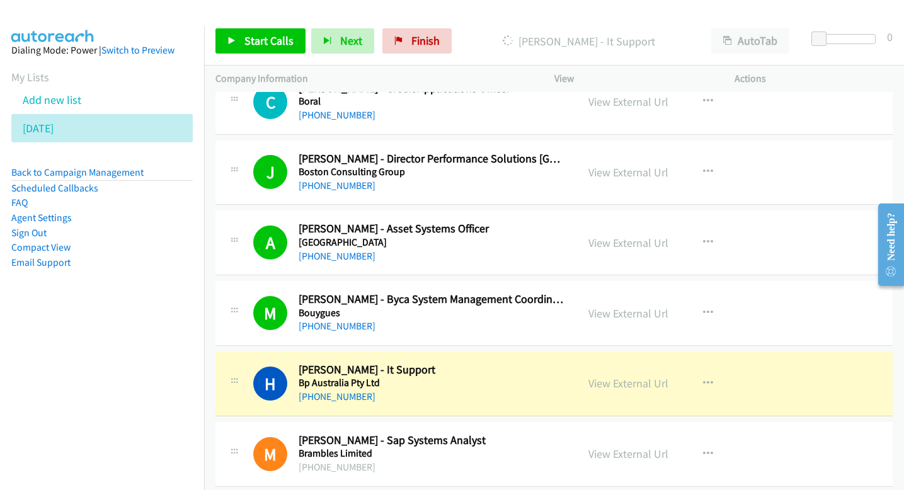
scroll to position [7854, 0]
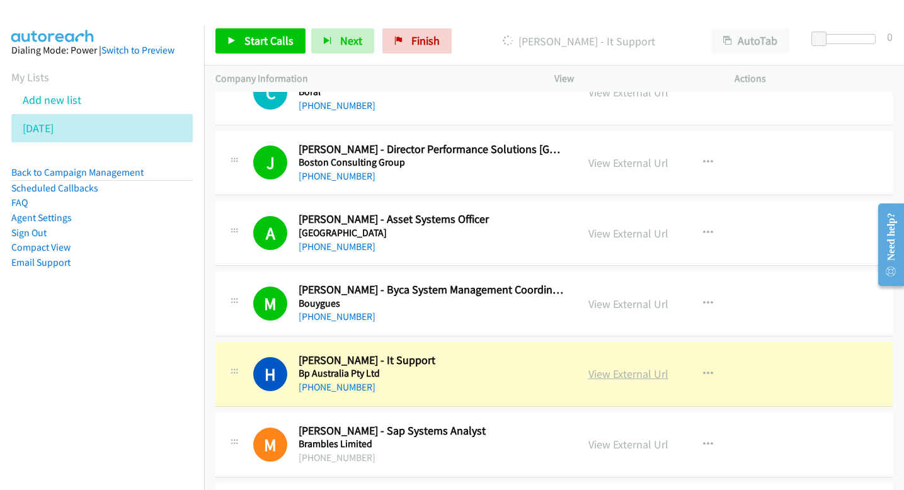
click at [606, 374] on link "View External Url" at bounding box center [628, 374] width 80 height 14
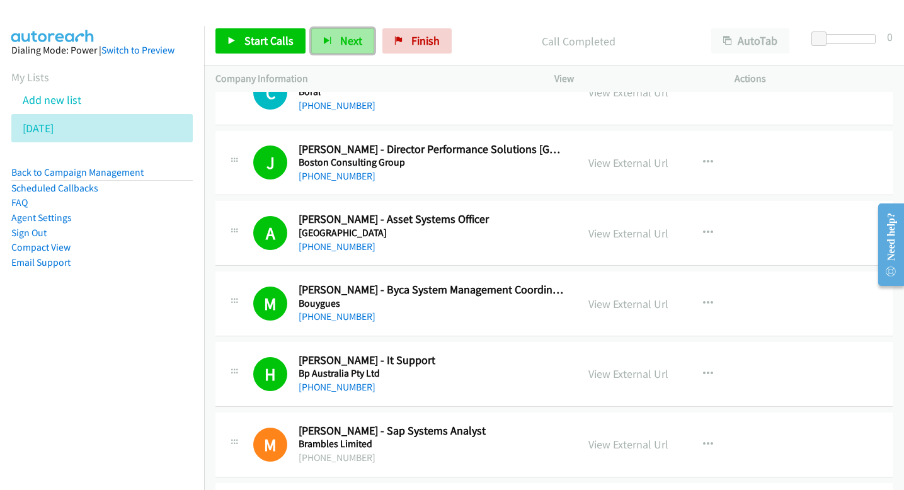
click at [332, 43] on button "Next" at bounding box center [342, 40] width 63 height 25
click at [354, 32] on button "Next" at bounding box center [342, 40] width 63 height 25
click at [340, 47] on span "Next" at bounding box center [351, 40] width 22 height 14
click at [353, 25] on div "Start Calls Pause Next Finish Call Completed AutoTab AutoTab 0" at bounding box center [554, 41] width 700 height 49
click at [345, 41] on span "Next" at bounding box center [351, 40] width 22 height 14
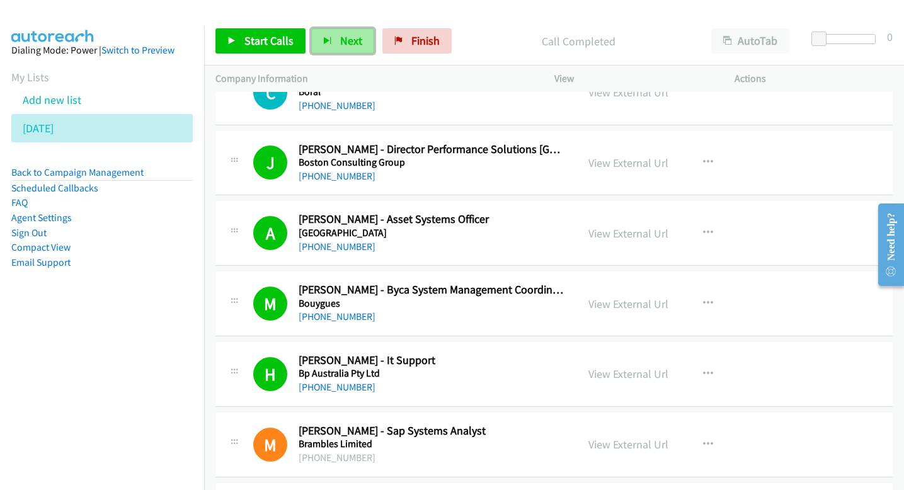
click at [330, 43] on button "Next" at bounding box center [342, 40] width 63 height 25
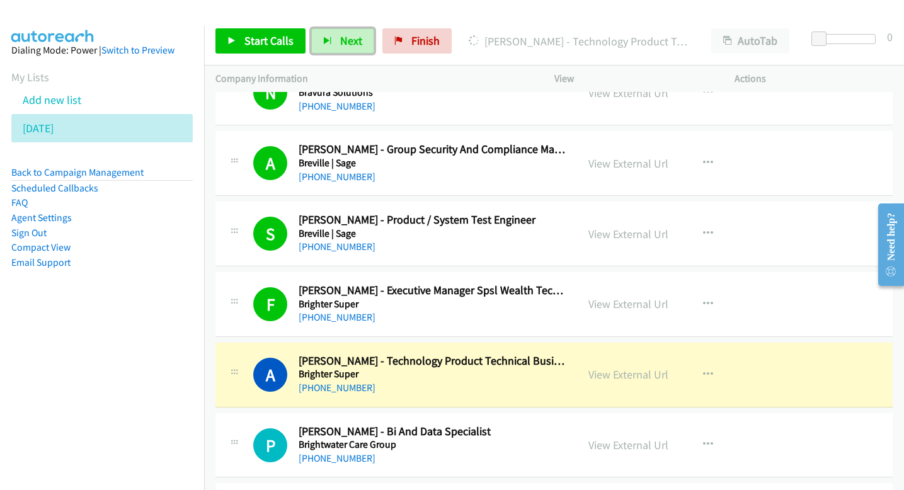
scroll to position [8362, 0]
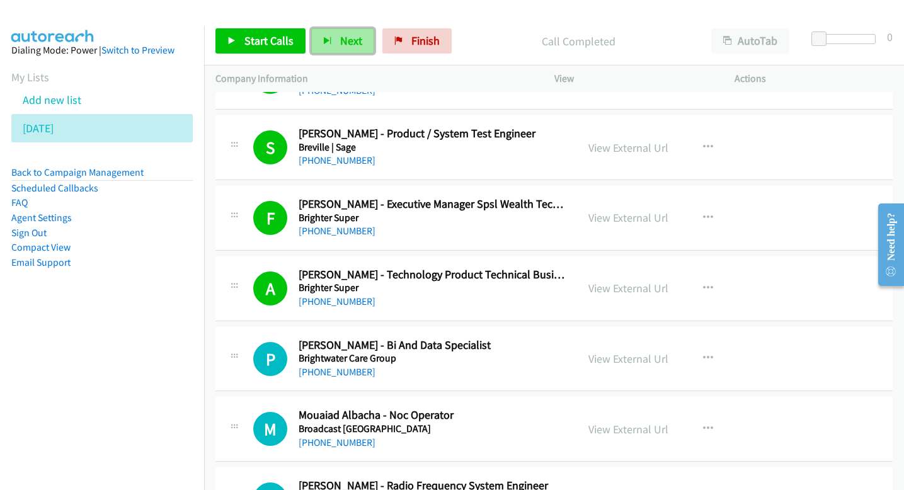
click at [344, 47] on span "Next" at bounding box center [351, 40] width 22 height 14
click at [318, 52] on button "Next" at bounding box center [342, 40] width 63 height 25
click at [349, 33] on button "Next" at bounding box center [342, 40] width 63 height 25
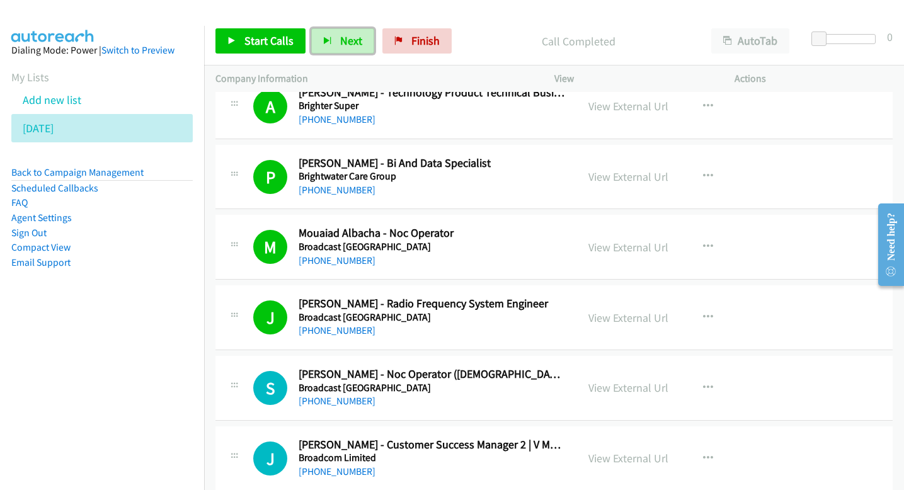
scroll to position [8546, 0]
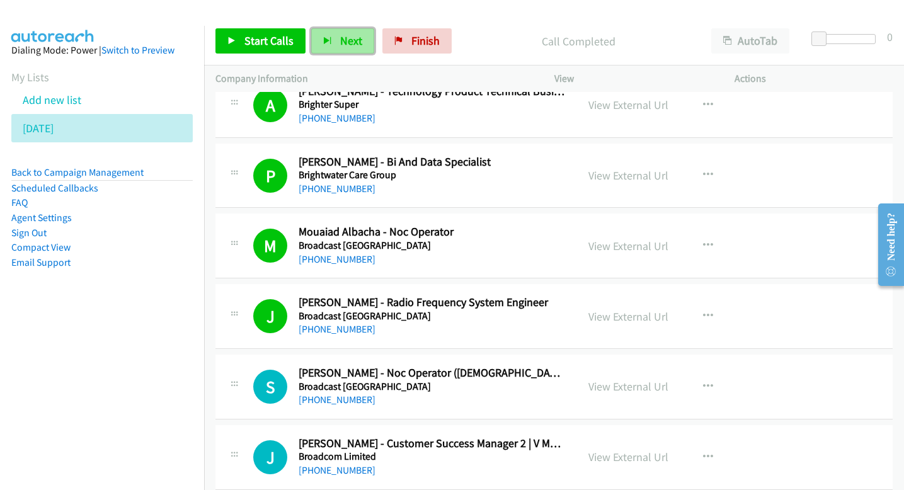
click at [347, 42] on span "Next" at bounding box center [351, 40] width 22 height 14
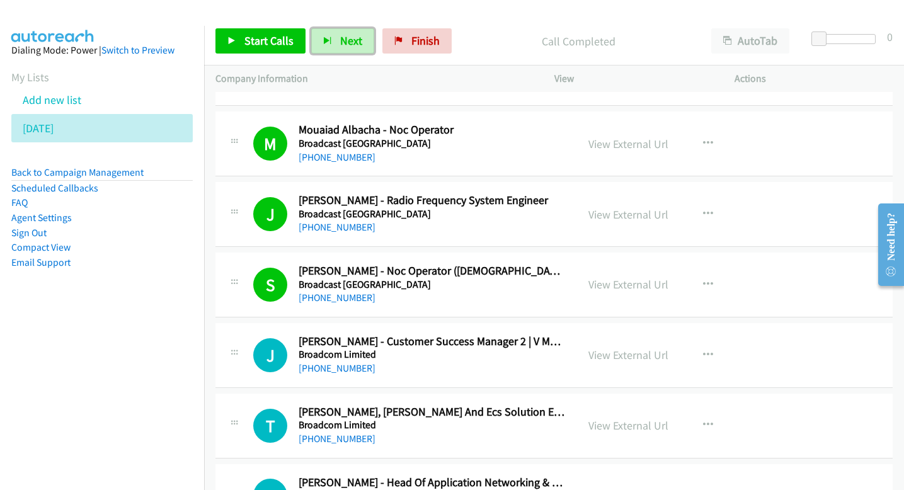
scroll to position [8653, 0]
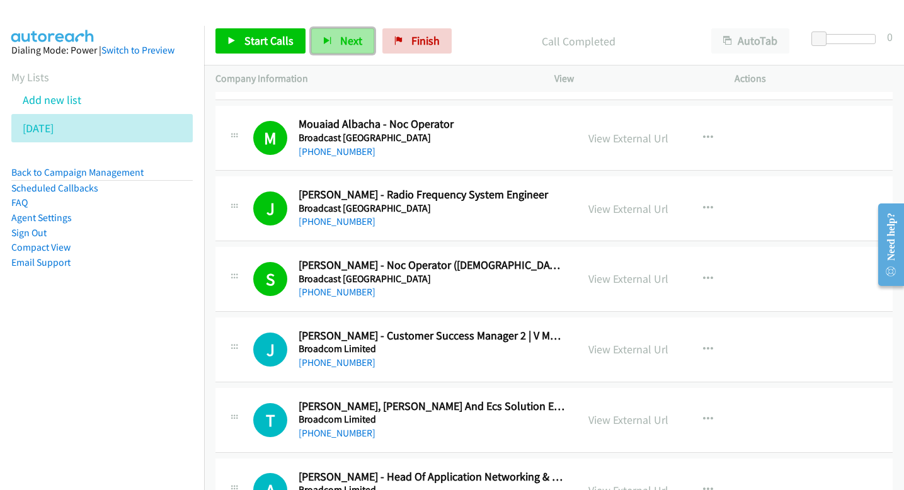
click at [346, 34] on span "Next" at bounding box center [351, 40] width 22 height 14
click at [362, 42] on button "Next" at bounding box center [342, 40] width 63 height 25
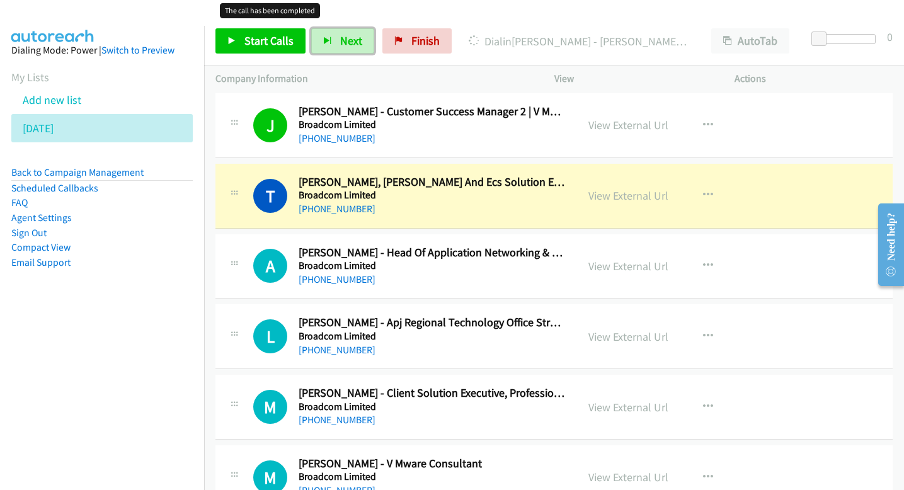
scroll to position [8884, 0]
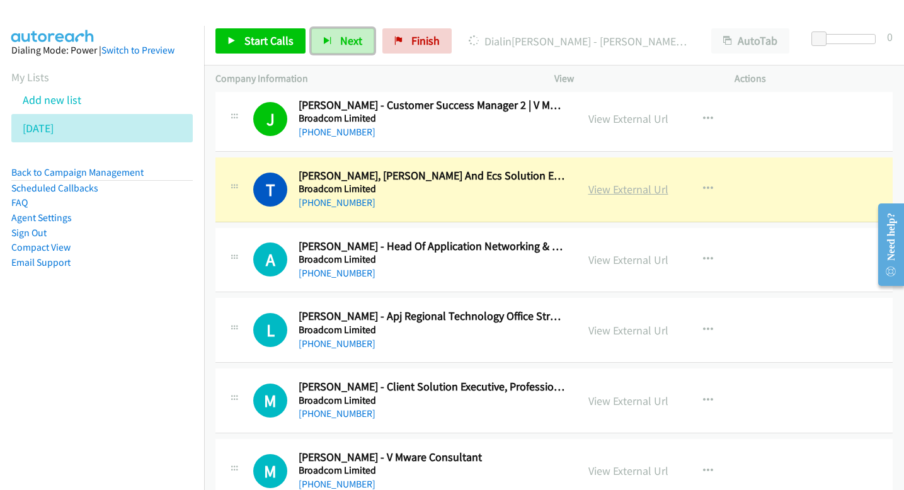
click at [619, 192] on link "View External Url" at bounding box center [628, 189] width 80 height 14
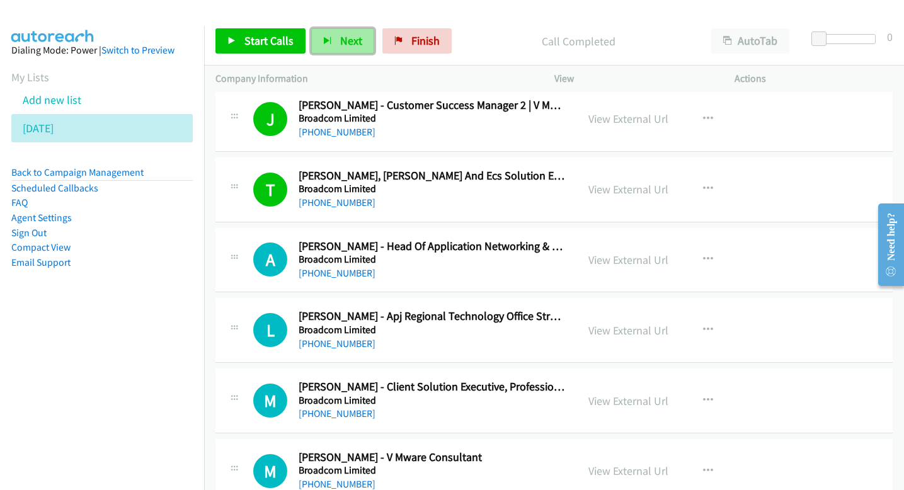
click at [326, 35] on button "Next" at bounding box center [342, 40] width 63 height 25
click at [352, 46] on span "Next" at bounding box center [351, 40] width 22 height 14
click at [358, 46] on span "Next" at bounding box center [351, 40] width 22 height 14
click at [352, 44] on span "Next" at bounding box center [351, 40] width 22 height 14
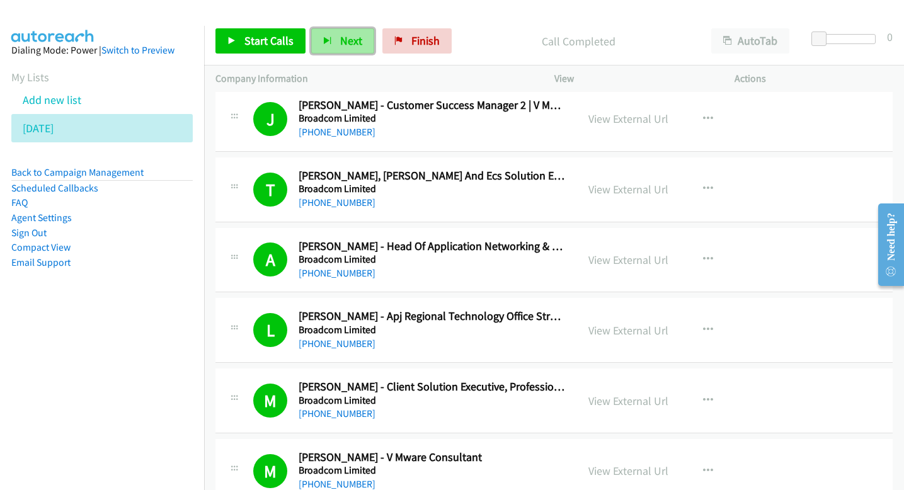
click at [356, 48] on button "Next" at bounding box center [342, 40] width 63 height 25
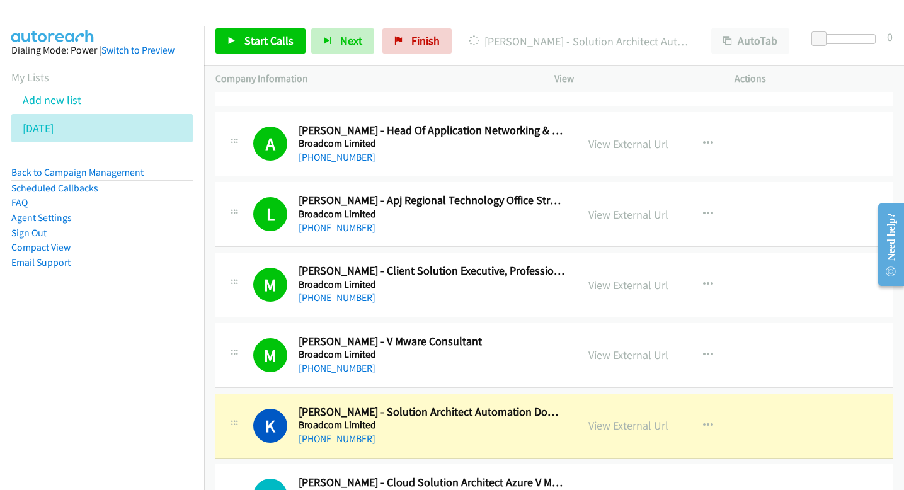
scroll to position [8999, 0]
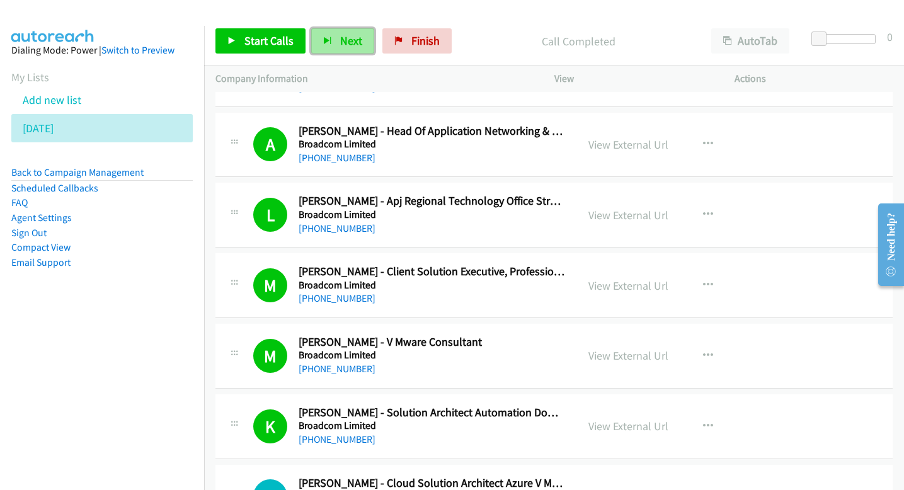
click at [345, 29] on button "Next" at bounding box center [342, 40] width 63 height 25
click at [362, 30] on button "Next" at bounding box center [342, 40] width 63 height 25
click at [65, 125] on icon at bounding box center [60, 129] width 9 height 9
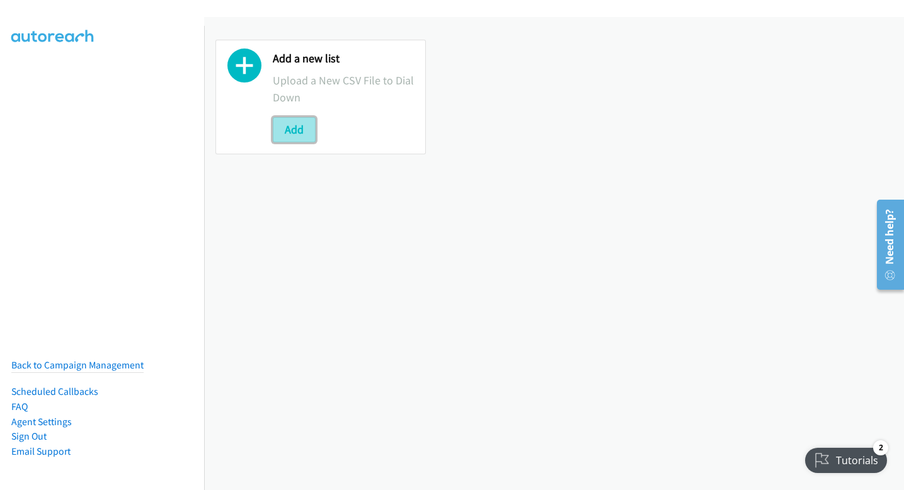
click at [307, 132] on button "Add" at bounding box center [294, 129] width 43 height 25
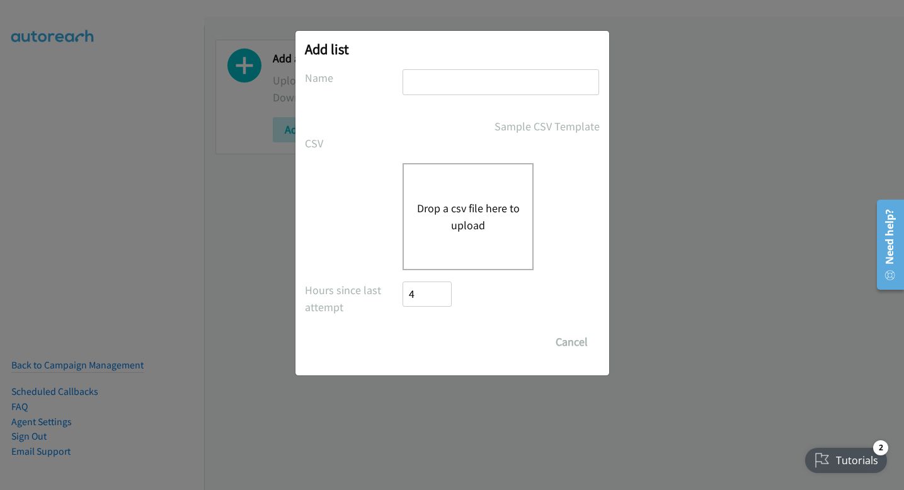
click at [416, 220] on button "Drop a csv file here to upload" at bounding box center [467, 217] width 103 height 34
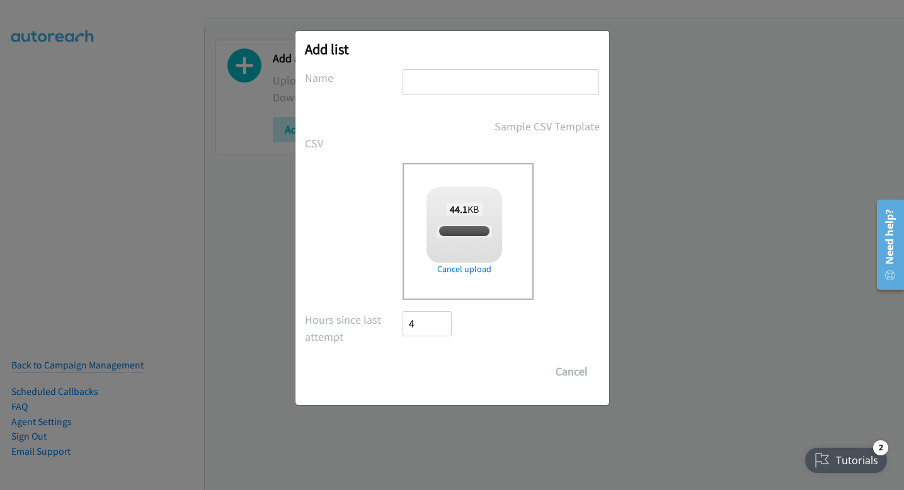
checkbox input "true"
click at [680, 255] on div "Add list No phone fields were returned for that Report or List View Please uplo…" at bounding box center [452, 250] width 904 height 479
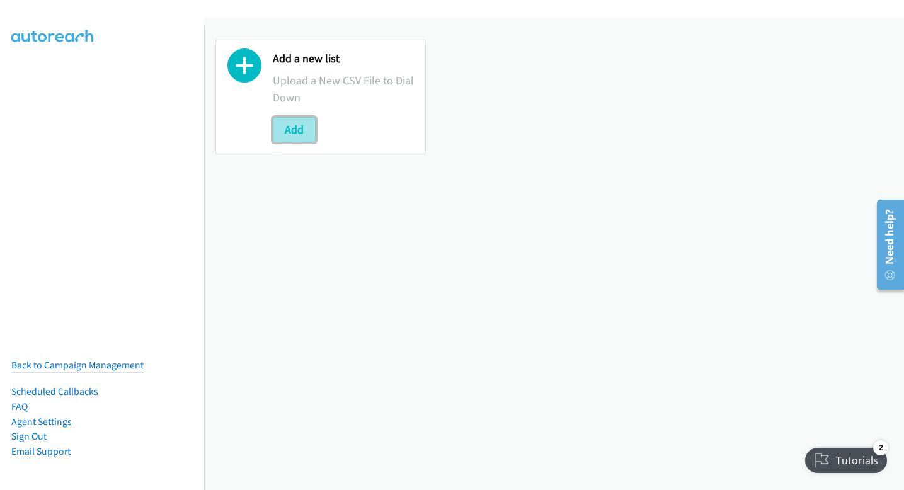
click at [290, 130] on button "Add" at bounding box center [294, 129] width 43 height 25
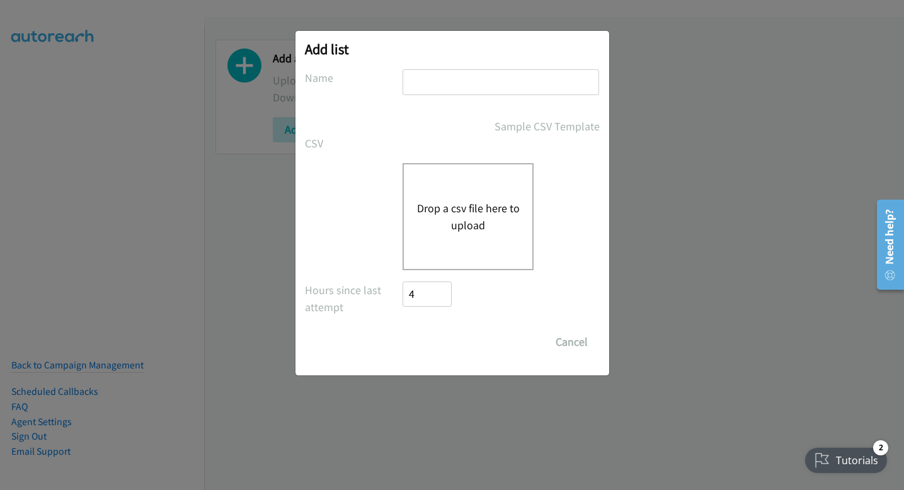
click at [426, 205] on button "Drop a csv file here to upload" at bounding box center [467, 217] width 103 height 34
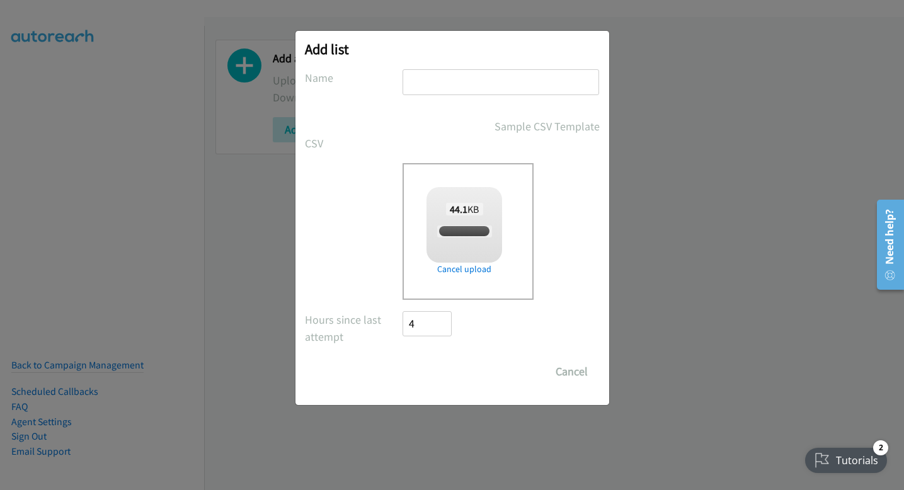
checkbox input "true"
click at [467, 77] on input "text" at bounding box center [501, 82] width 197 height 26
type input "monday"
click at [447, 370] on input "Save List" at bounding box center [436, 371] width 66 height 25
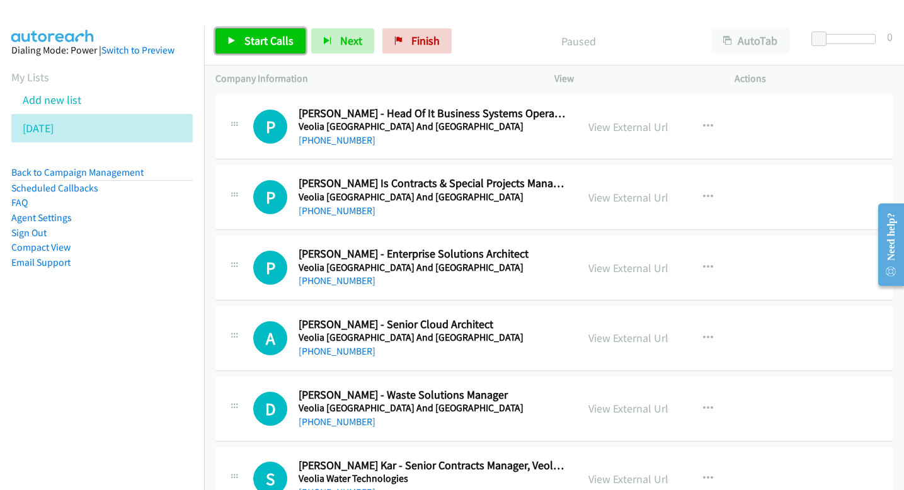
click at [280, 43] on span "Start Calls" at bounding box center [268, 40] width 49 height 14
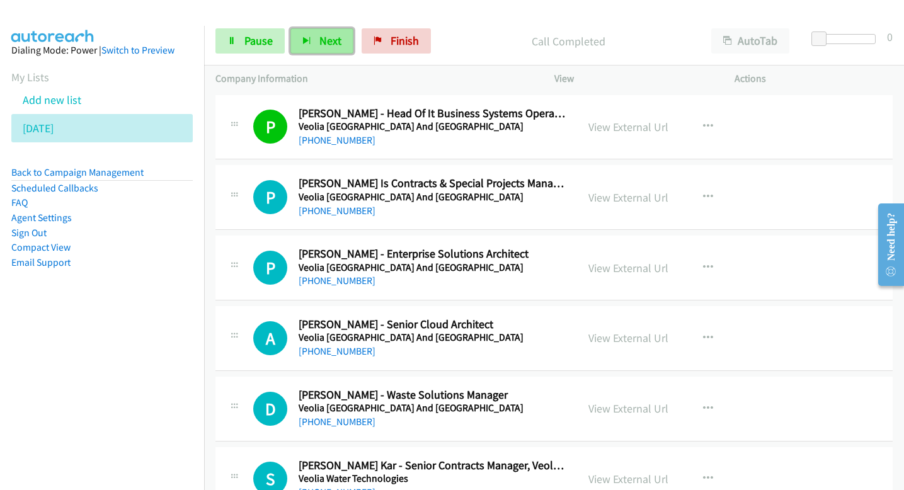
click at [343, 50] on button "Next" at bounding box center [321, 40] width 63 height 25
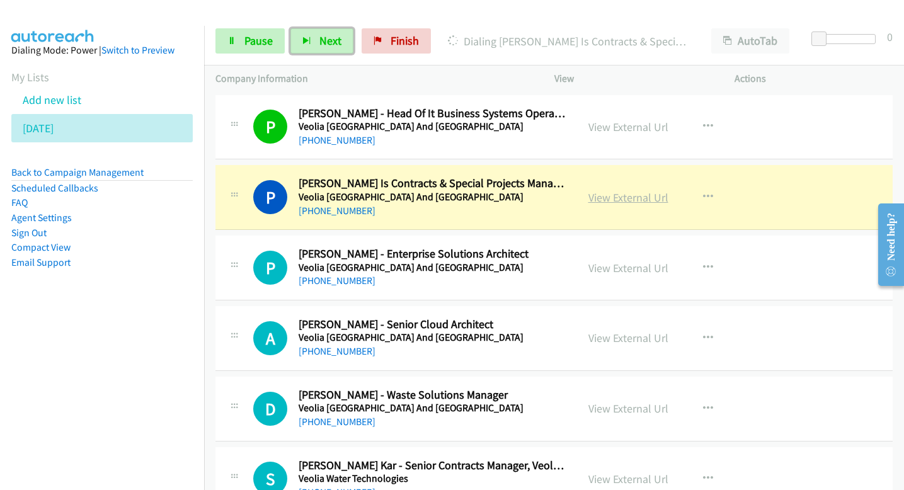
click at [610, 200] on link "View External Url" at bounding box center [628, 197] width 80 height 14
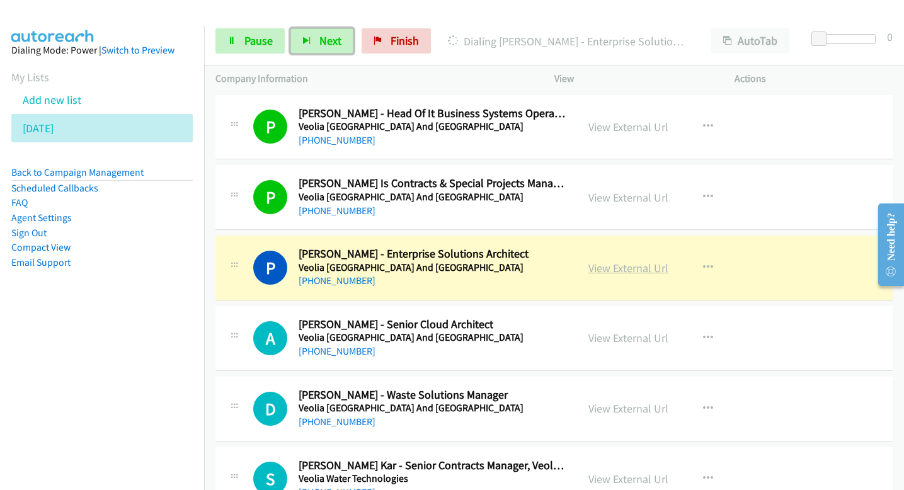
click at [595, 265] on link "View External Url" at bounding box center [628, 268] width 80 height 14
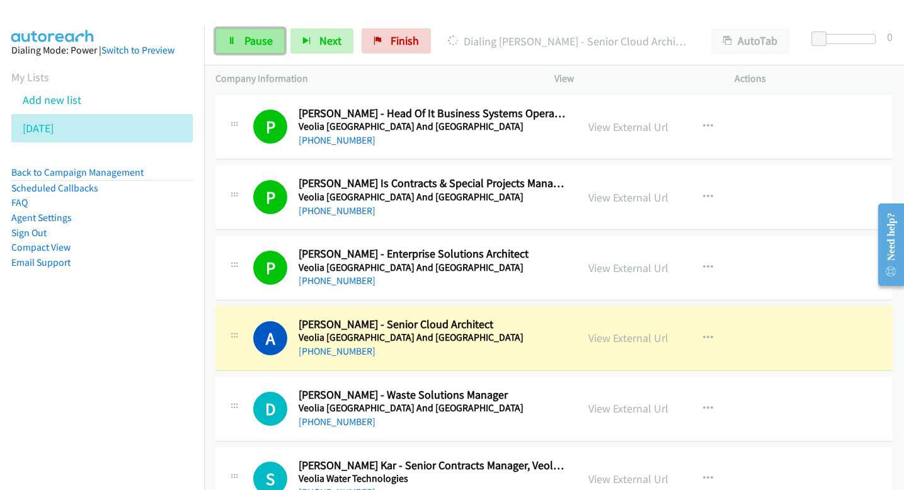
click at [267, 43] on span "Pause" at bounding box center [258, 40] width 28 height 14
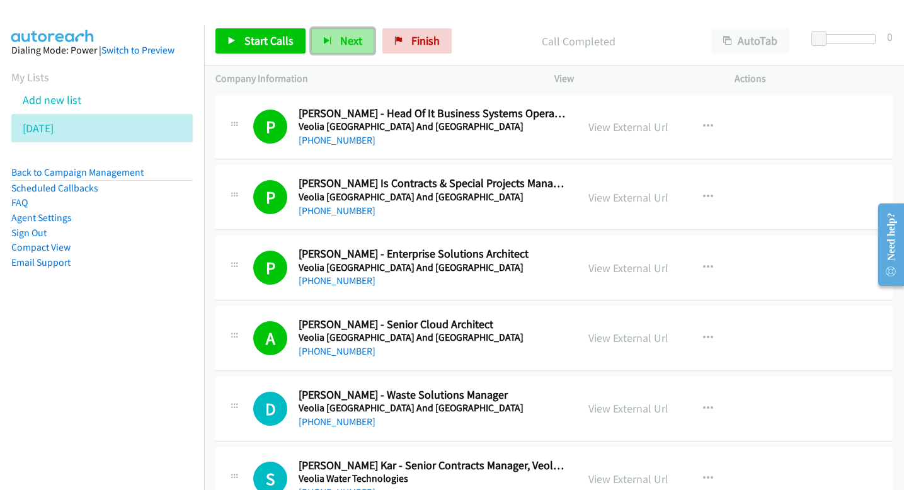
click at [318, 44] on button "Next" at bounding box center [342, 40] width 63 height 25
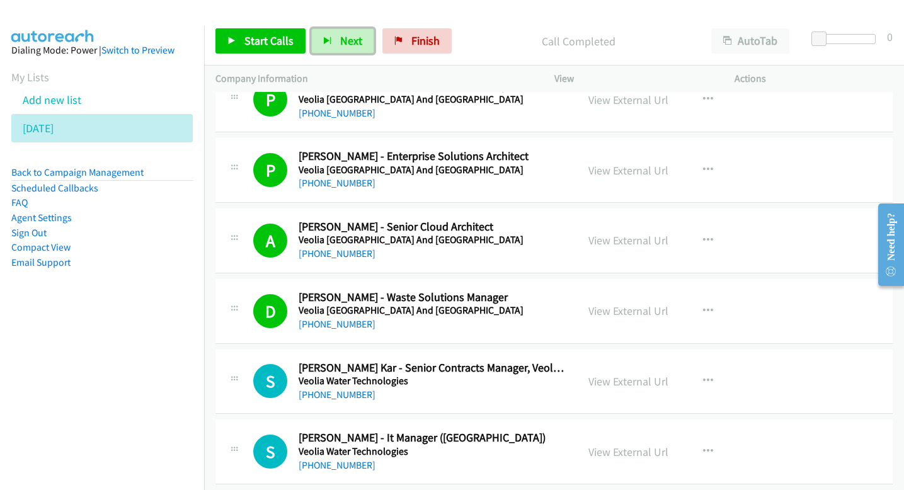
scroll to position [101, 0]
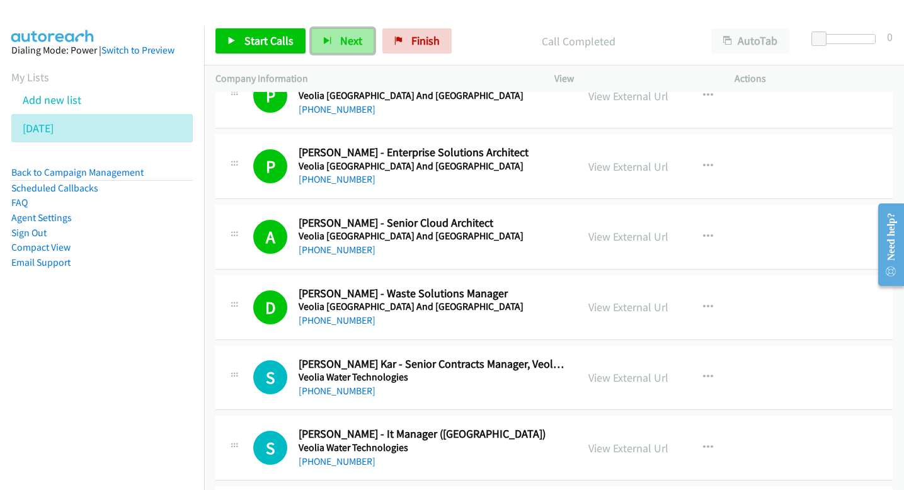
click at [358, 47] on span "Next" at bounding box center [351, 40] width 22 height 14
click at [357, 44] on span "Next" at bounding box center [351, 40] width 22 height 14
click at [350, 49] on button "Next" at bounding box center [342, 40] width 63 height 25
click at [351, 43] on span "Next" at bounding box center [351, 40] width 22 height 14
click at [351, 40] on span "Next" at bounding box center [351, 40] width 22 height 14
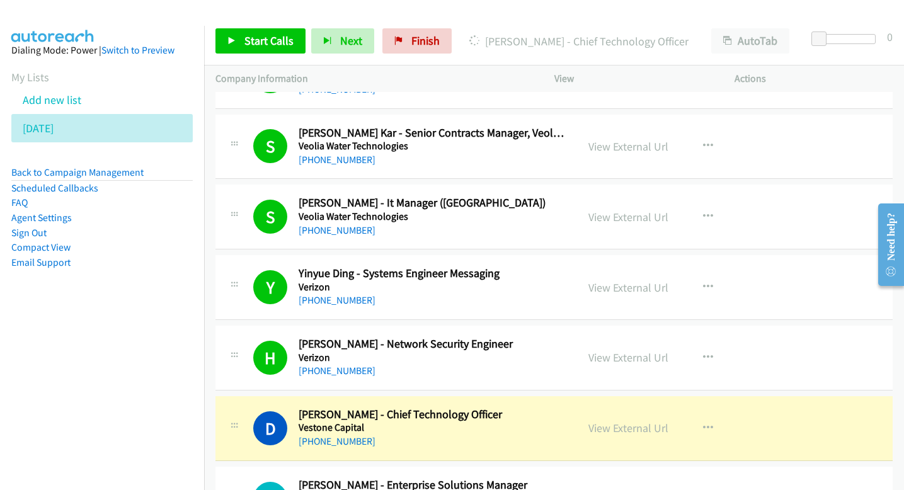
scroll to position [348, 0]
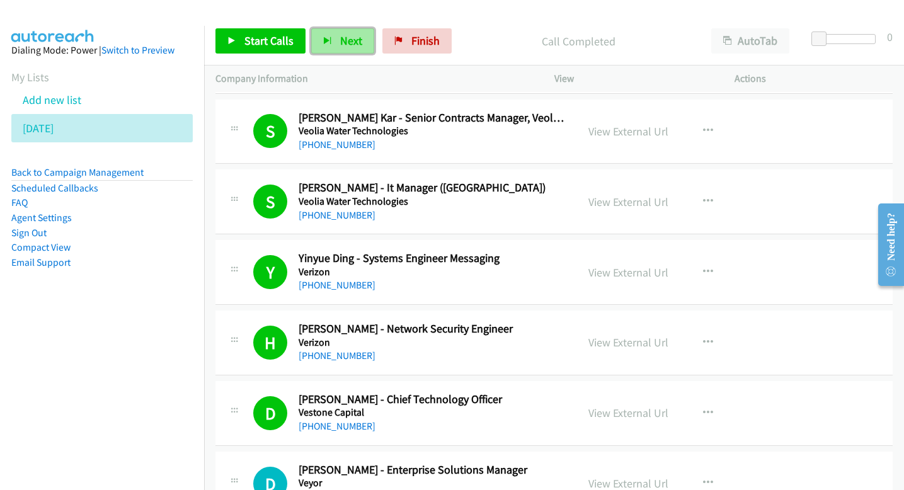
click at [345, 38] on span "Next" at bounding box center [351, 40] width 22 height 14
click at [331, 44] on button "Next" at bounding box center [342, 40] width 63 height 25
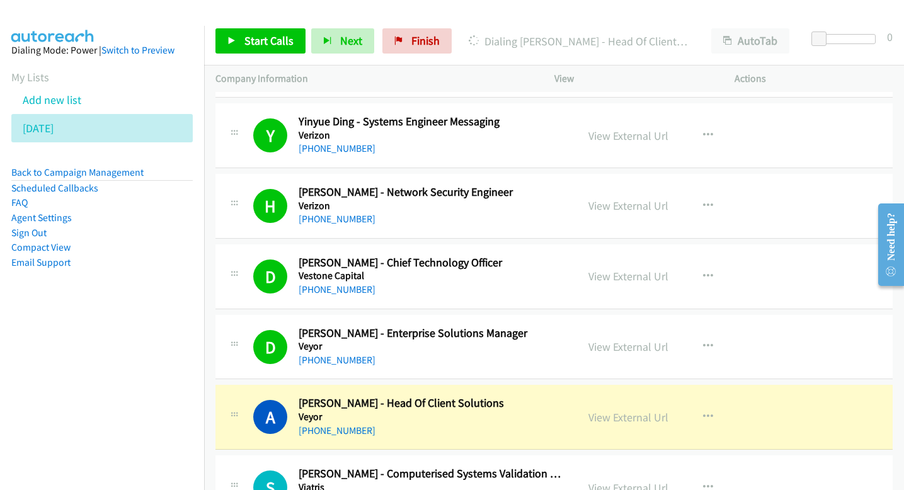
scroll to position [483, 0]
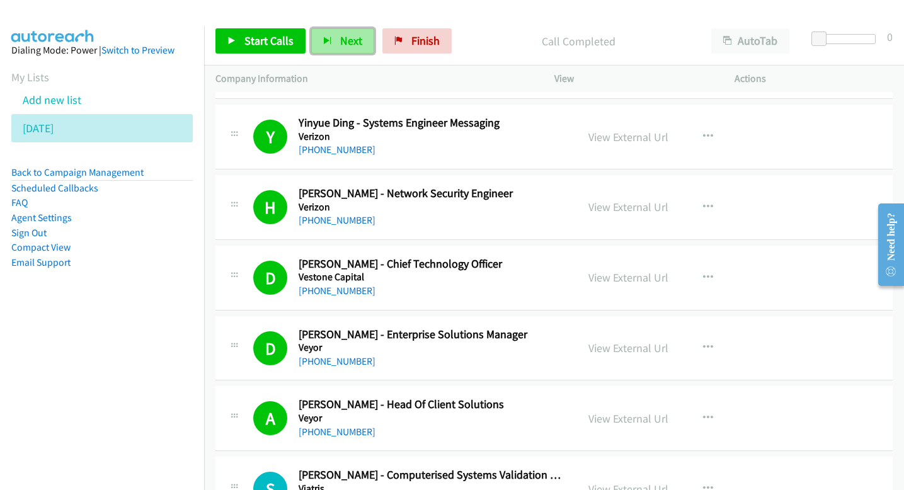
click at [352, 42] on span "Next" at bounding box center [351, 40] width 22 height 14
click at [340, 42] on span "Next" at bounding box center [351, 40] width 22 height 14
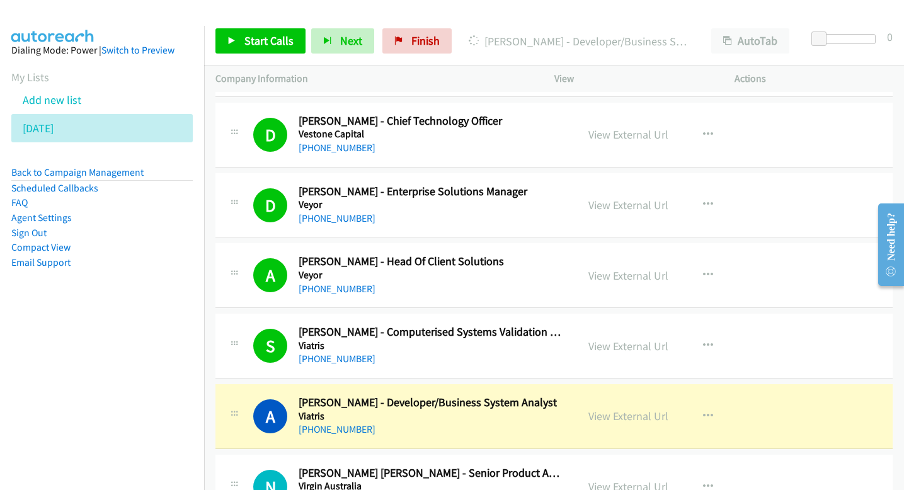
scroll to position [613, 0]
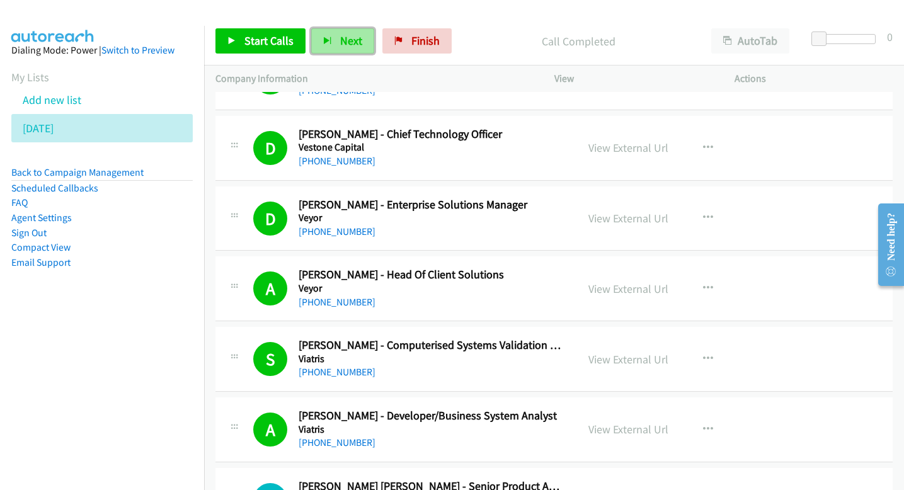
click at [365, 37] on button "Next" at bounding box center [342, 40] width 63 height 25
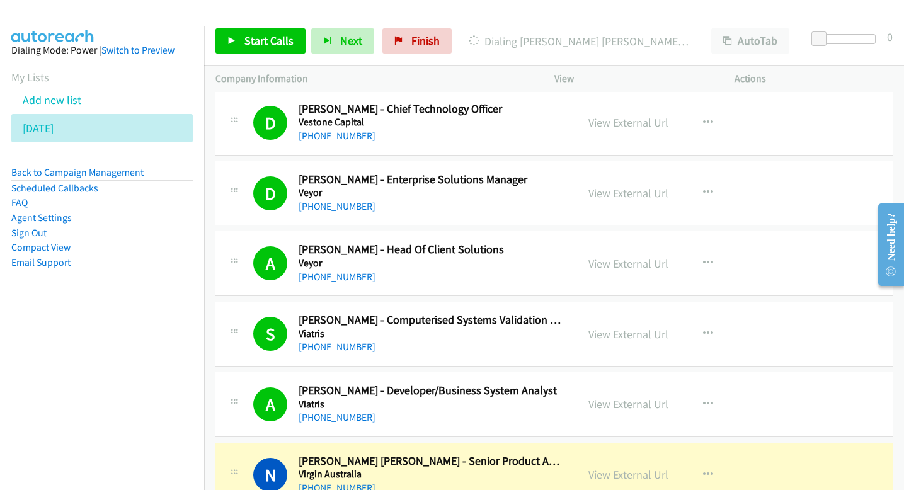
scroll to position [641, 0]
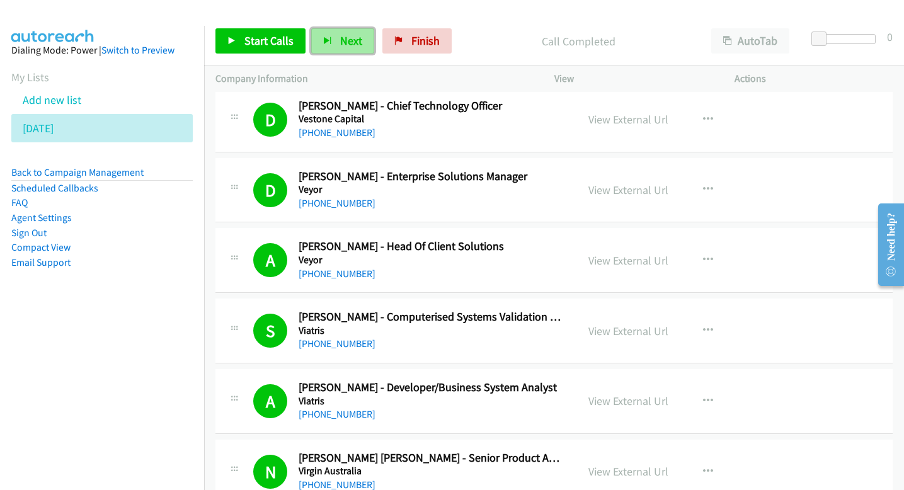
click at [325, 38] on icon "button" at bounding box center [327, 41] width 9 height 9
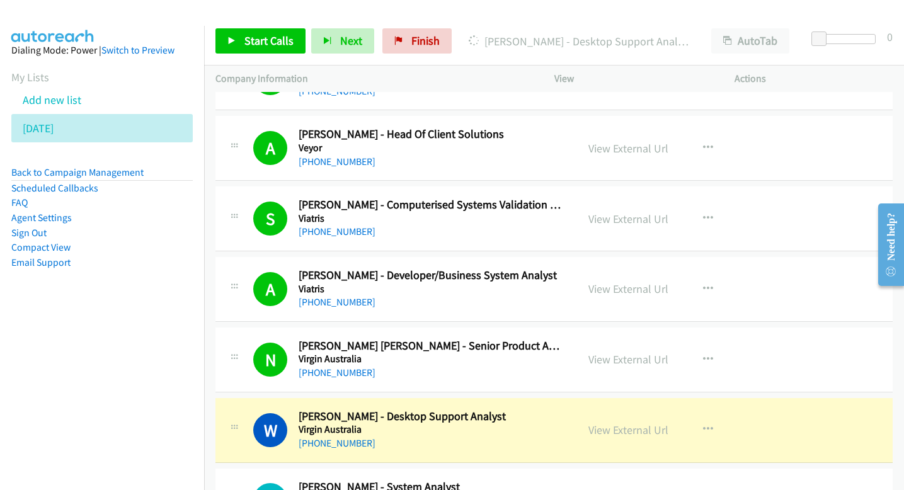
scroll to position [764, 0]
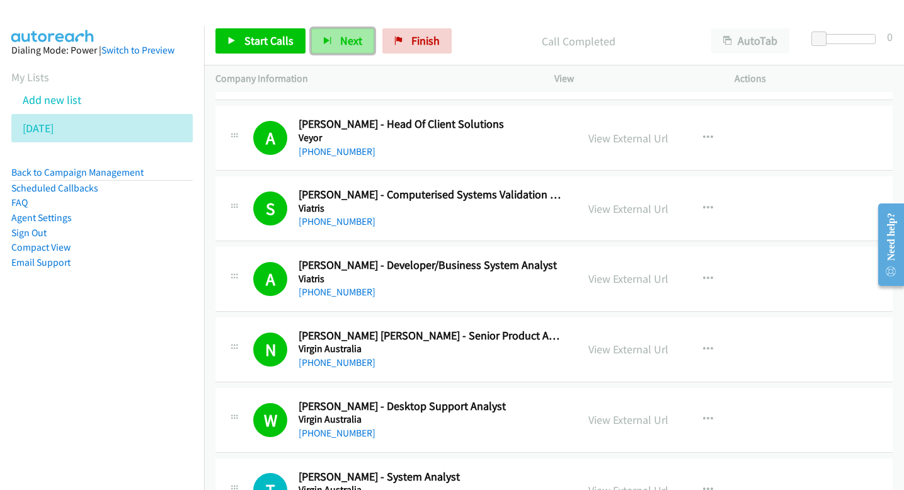
click at [348, 49] on button "Next" at bounding box center [342, 40] width 63 height 25
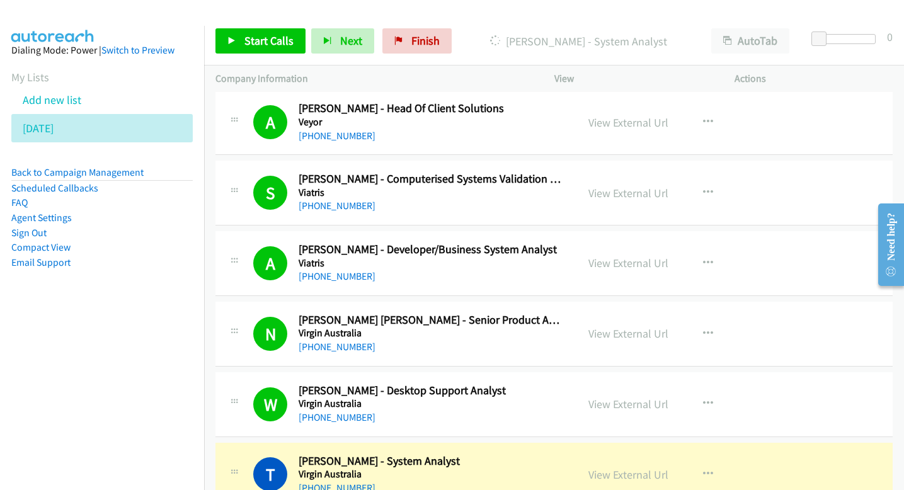
scroll to position [781, 0]
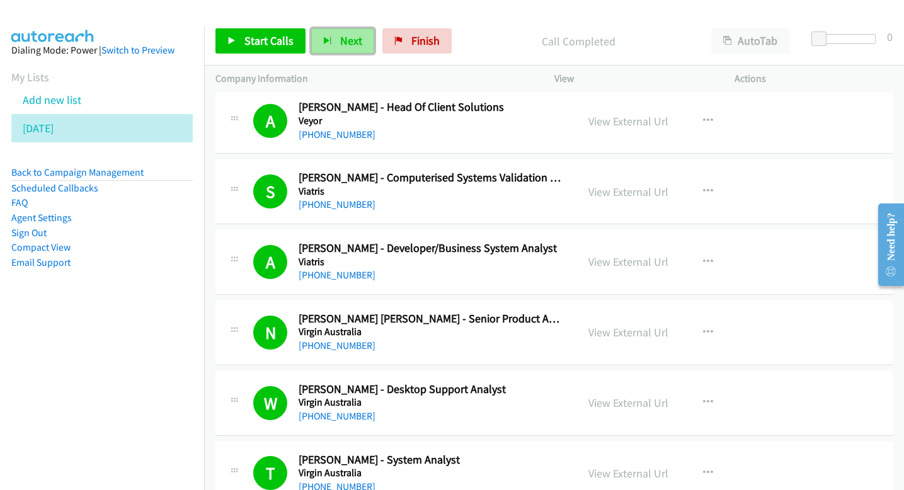
click at [329, 42] on icon "button" at bounding box center [327, 41] width 9 height 9
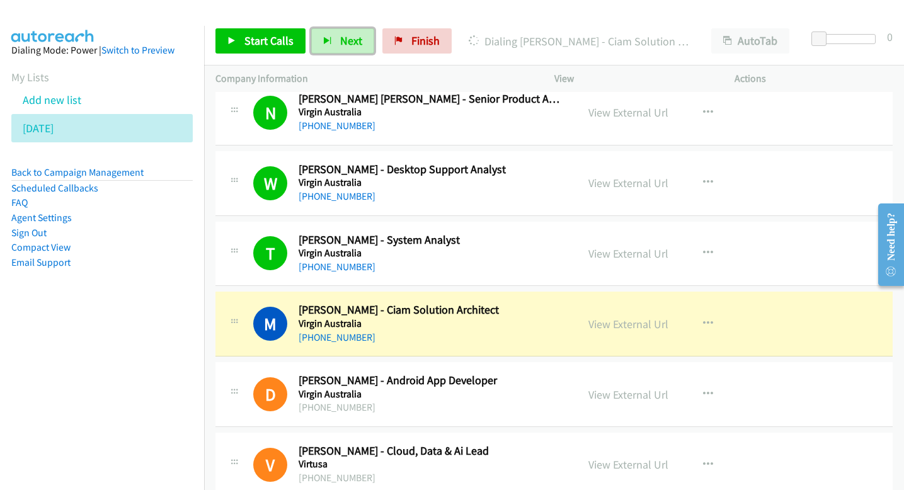
scroll to position [1011, 0]
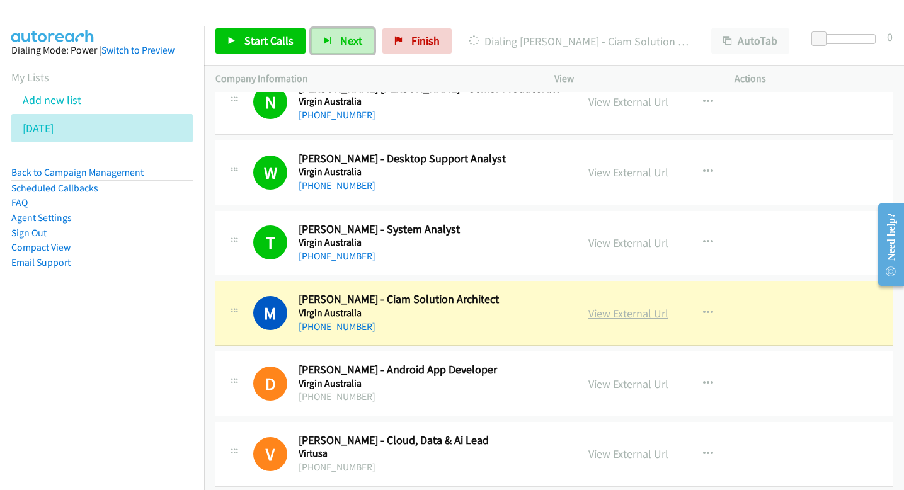
click at [624, 312] on link "View External Url" at bounding box center [628, 313] width 80 height 14
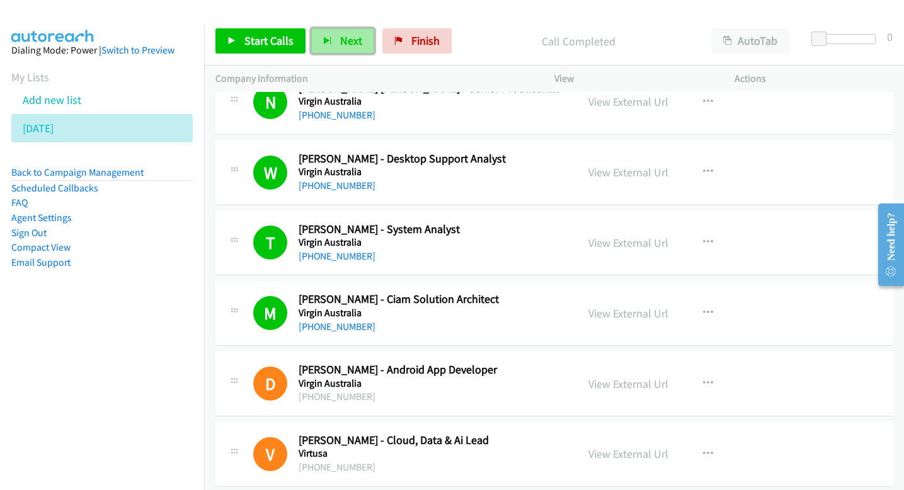
click at [324, 46] on button "Next" at bounding box center [342, 40] width 63 height 25
click at [320, 54] on div "Start Calls Pause Next Finish Call Completed AutoTab AutoTab 0" at bounding box center [554, 41] width 700 height 49
click at [323, 42] on icon "button" at bounding box center [327, 41] width 9 height 9
click at [352, 41] on span "Next" at bounding box center [351, 40] width 22 height 14
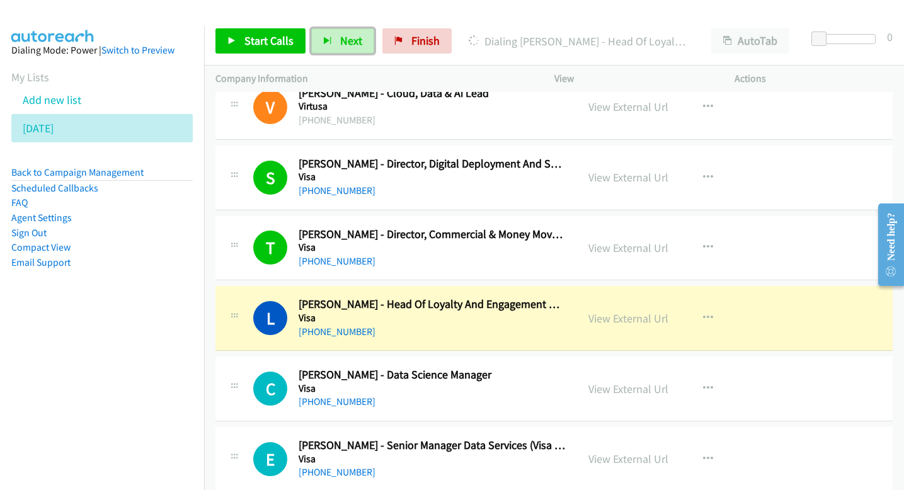
scroll to position [1372, 0]
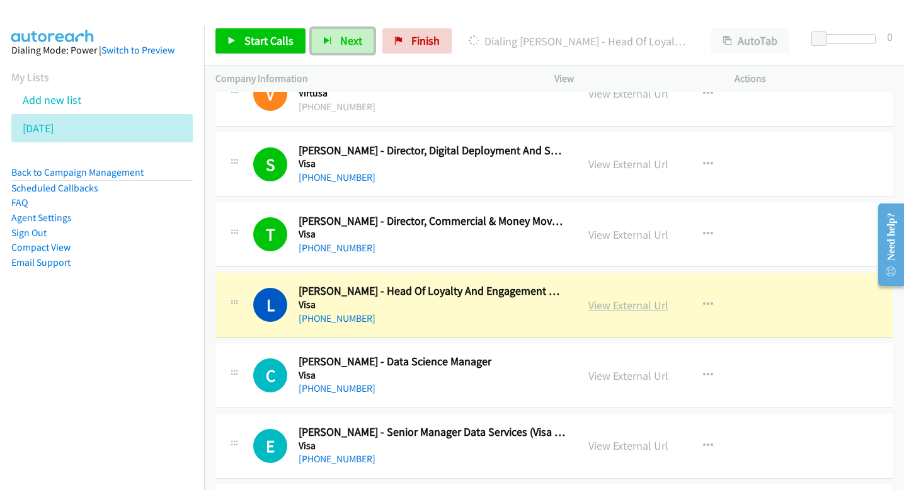
click at [603, 308] on link "View External Url" at bounding box center [628, 305] width 80 height 14
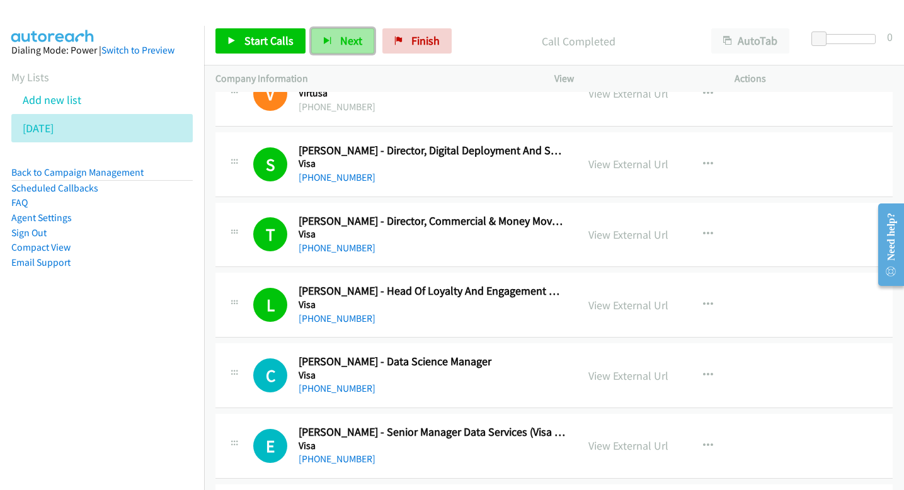
click at [332, 51] on button "Next" at bounding box center [342, 40] width 63 height 25
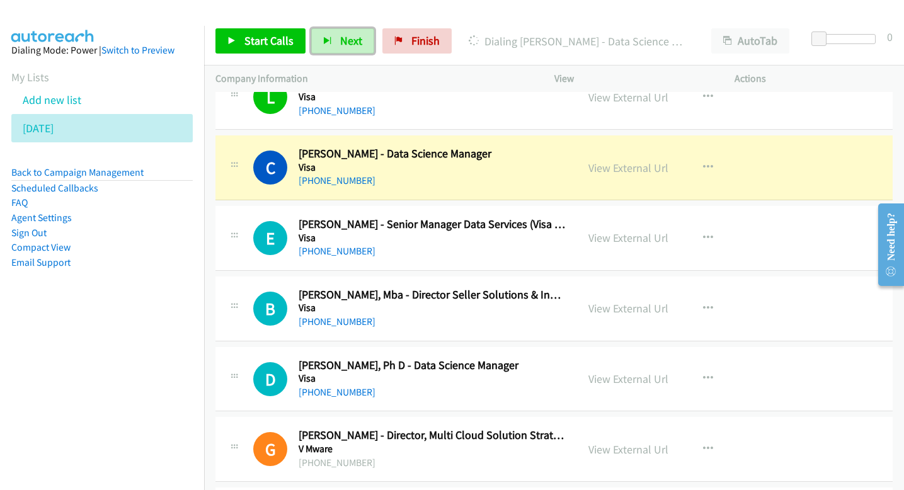
scroll to position [1583, 0]
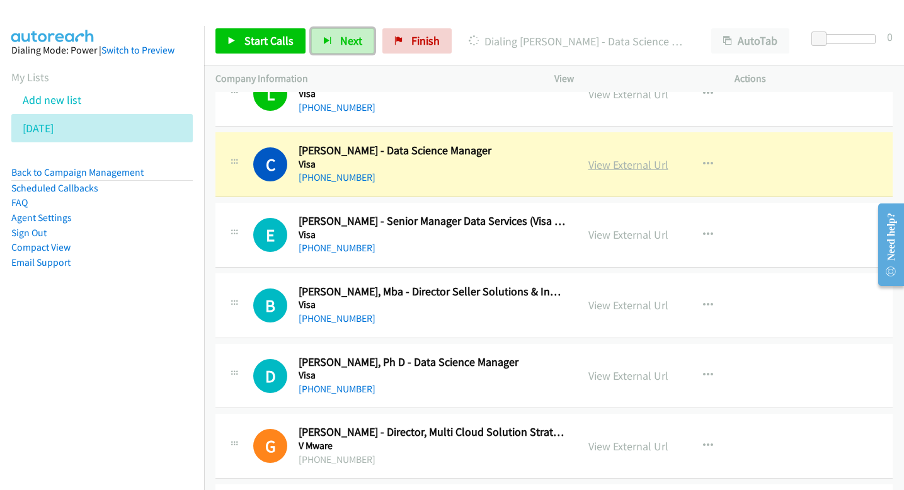
click at [610, 170] on link "View External Url" at bounding box center [628, 165] width 80 height 14
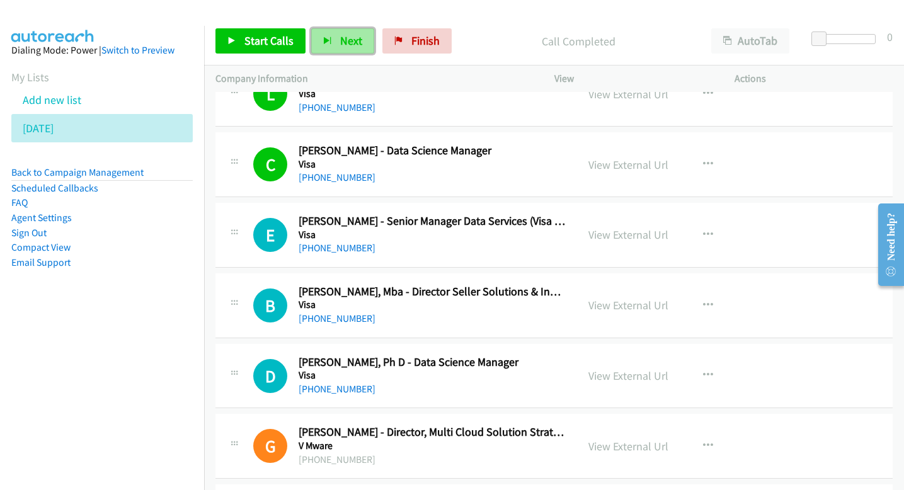
click at [333, 34] on button "Next" at bounding box center [342, 40] width 63 height 25
click at [335, 47] on button "Next" at bounding box center [342, 40] width 63 height 25
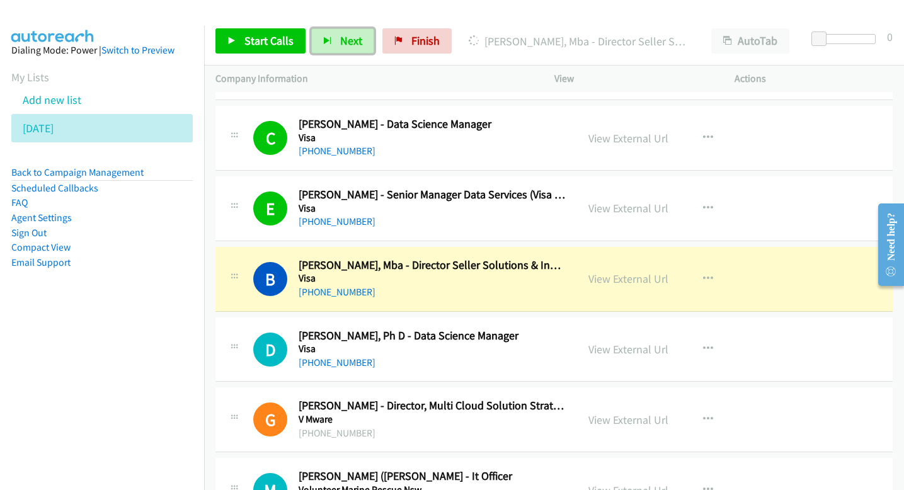
scroll to position [1611, 0]
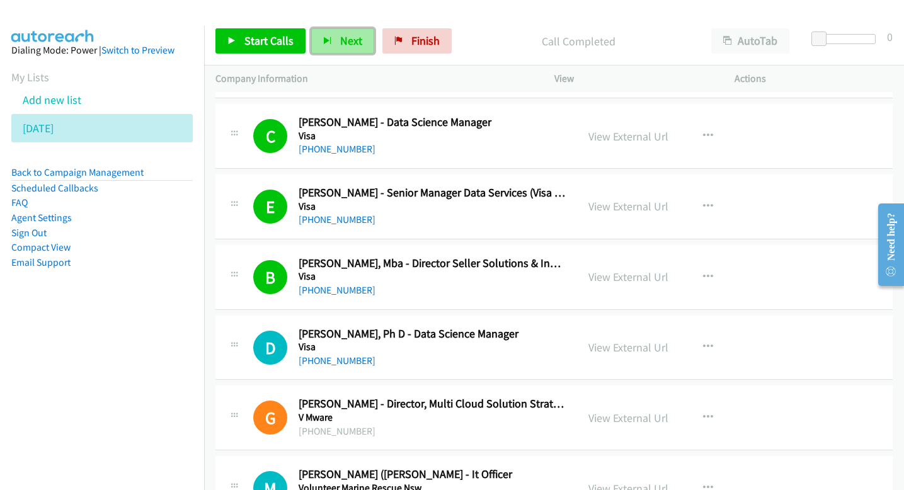
click at [336, 45] on button "Next" at bounding box center [342, 40] width 63 height 25
click at [362, 33] on button "Next" at bounding box center [342, 40] width 63 height 25
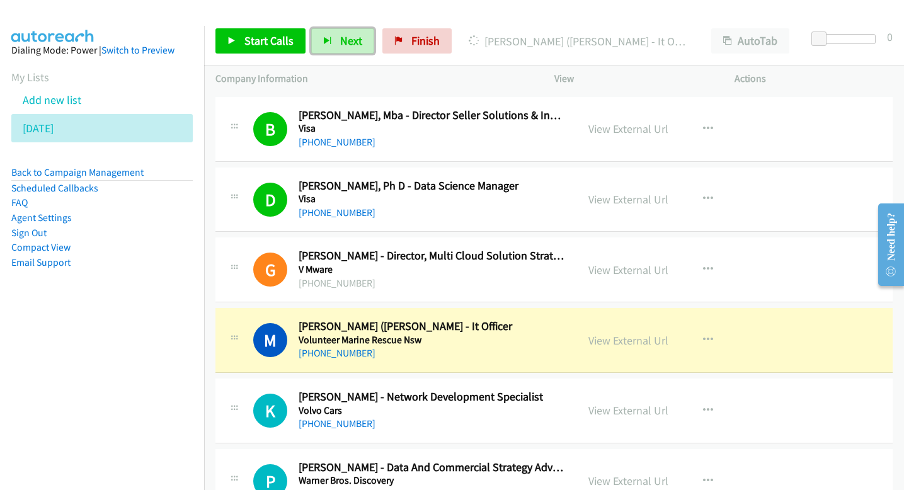
scroll to position [1784, 0]
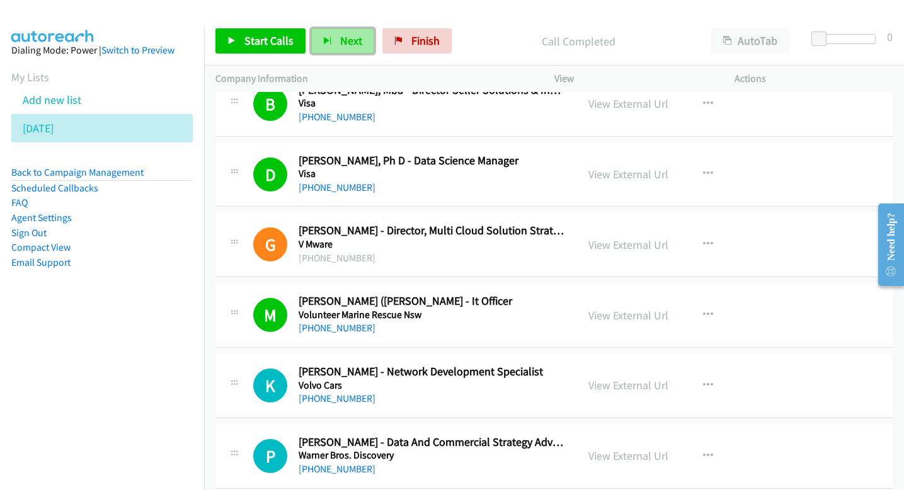
click at [336, 43] on button "Next" at bounding box center [342, 40] width 63 height 25
click at [354, 35] on span "Next" at bounding box center [351, 40] width 22 height 14
click at [347, 46] on span "Next" at bounding box center [351, 40] width 22 height 14
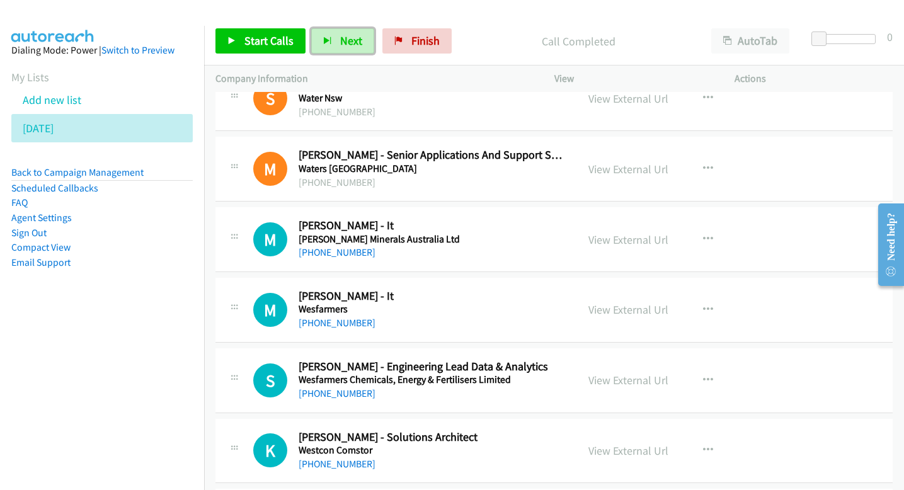
scroll to position [2284, 0]
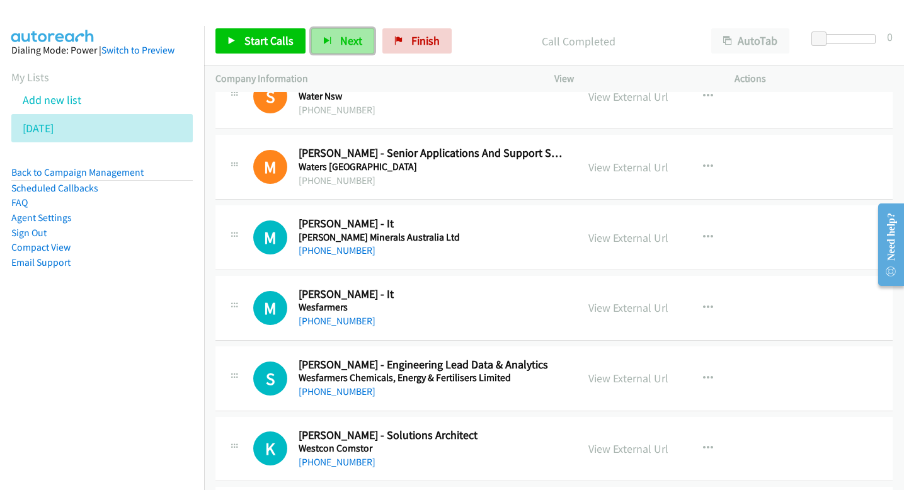
click at [358, 34] on span "Next" at bounding box center [351, 40] width 22 height 14
click at [327, 48] on button "Next" at bounding box center [342, 40] width 63 height 25
click at [314, 31] on button "Next" at bounding box center [342, 40] width 63 height 25
click at [336, 40] on button "Next" at bounding box center [342, 40] width 63 height 25
click at [364, 44] on button "Next" at bounding box center [342, 40] width 63 height 25
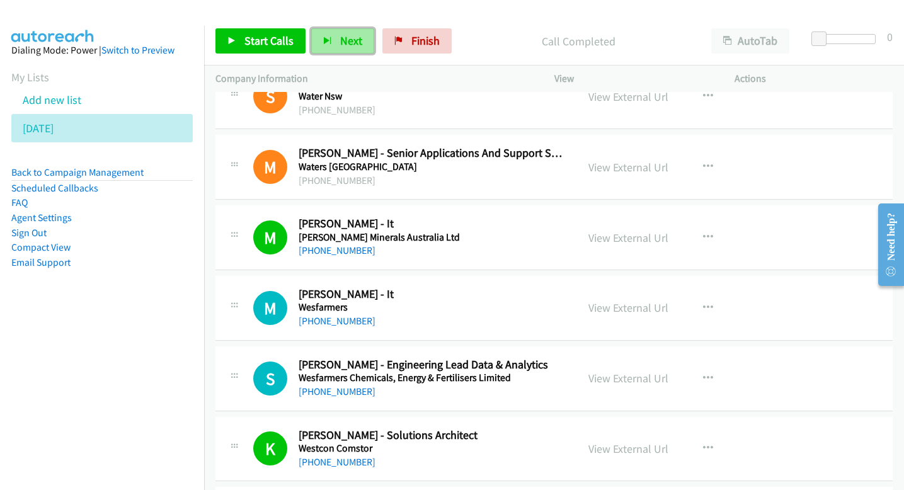
click at [337, 28] on button "Next" at bounding box center [342, 40] width 63 height 25
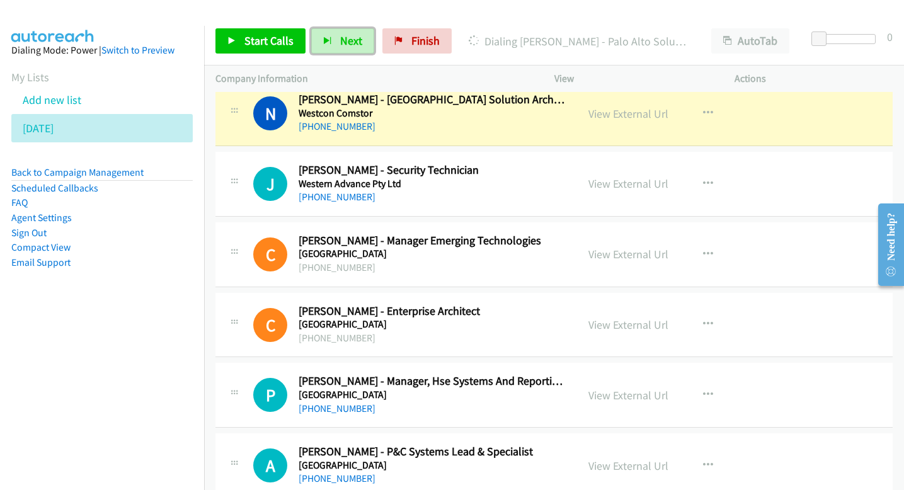
scroll to position [2732, 0]
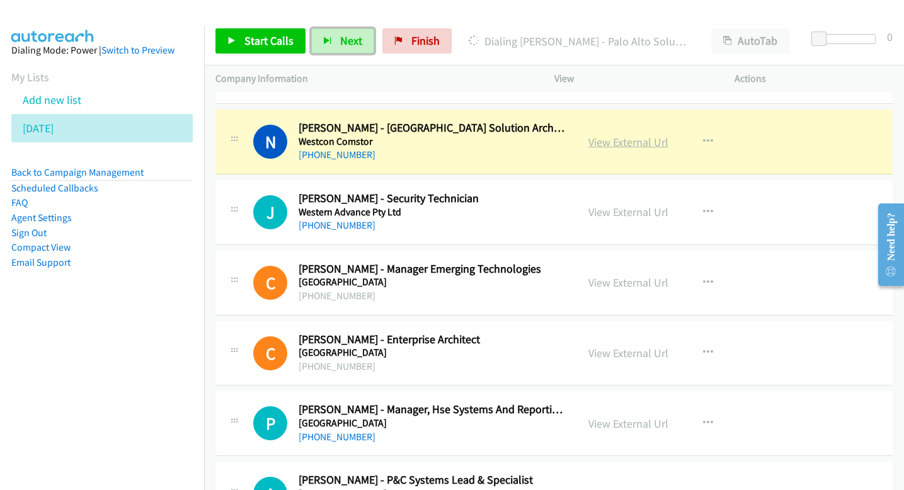
click at [604, 147] on link "View External Url" at bounding box center [628, 142] width 80 height 14
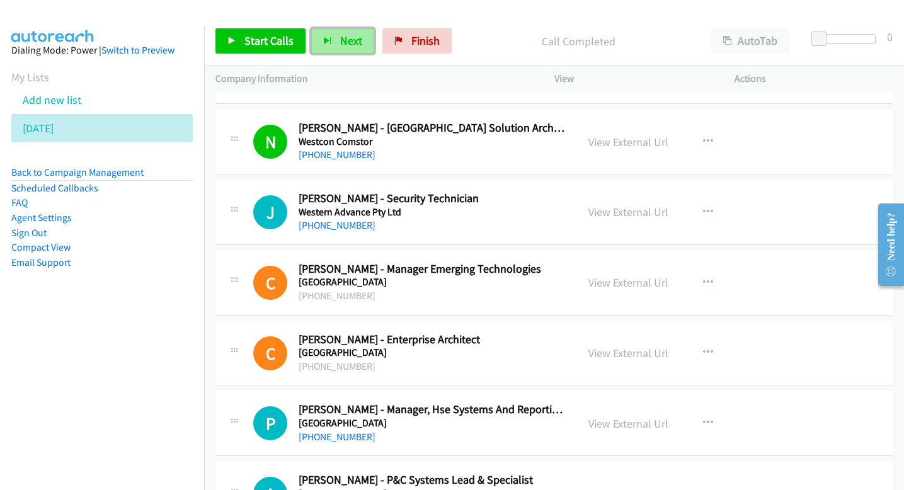
click at [333, 40] on button "Next" at bounding box center [342, 40] width 63 height 25
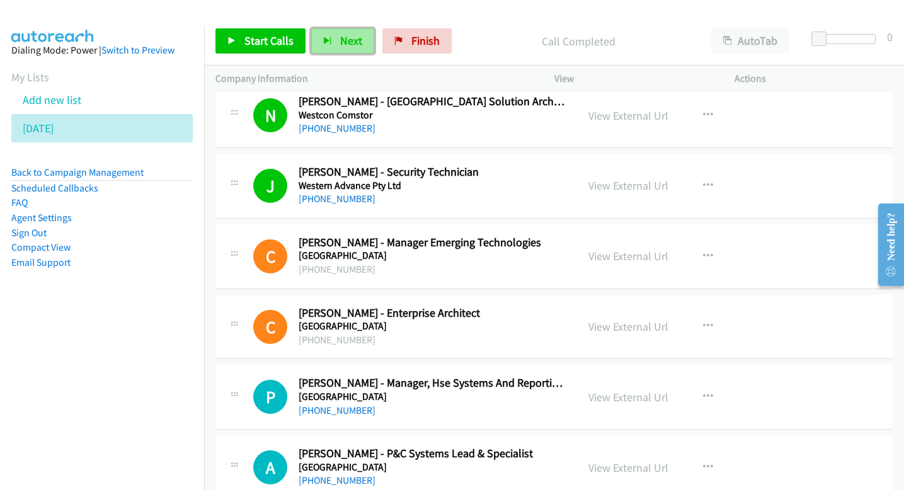
click at [341, 49] on button "Next" at bounding box center [342, 40] width 63 height 25
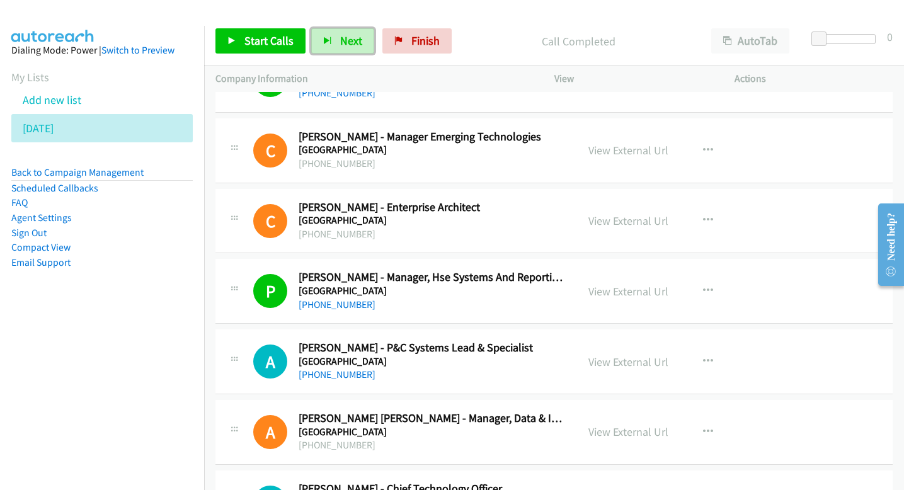
scroll to position [2866, 0]
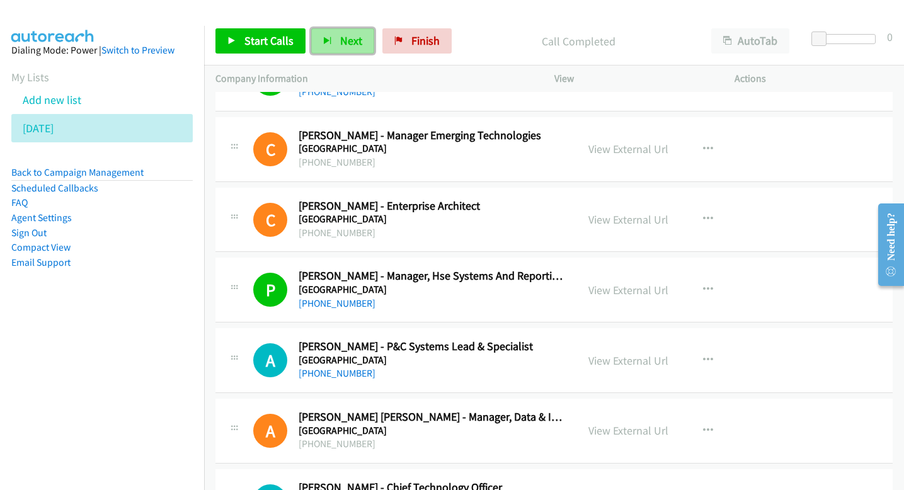
click at [332, 42] on button "Next" at bounding box center [342, 40] width 63 height 25
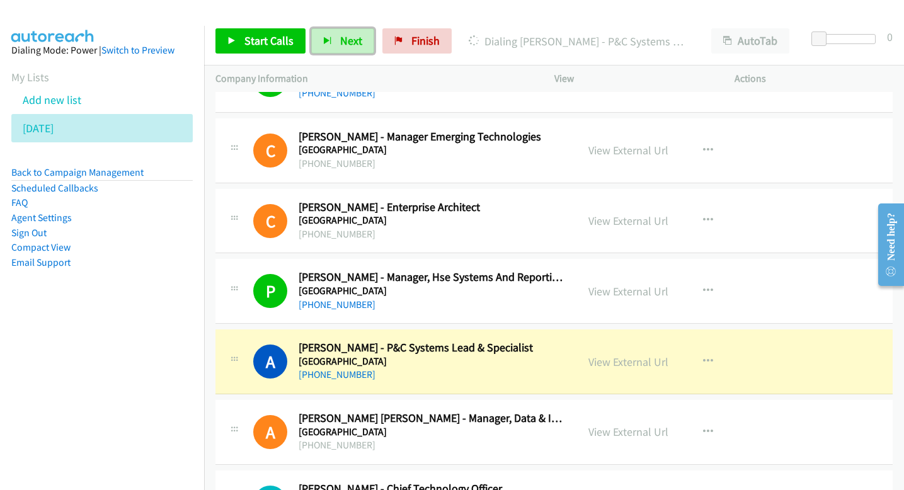
scroll to position [2865, 0]
click at [590, 360] on link "View External Url" at bounding box center [628, 361] width 80 height 14
